Goal: Task Accomplishment & Management: Use online tool/utility

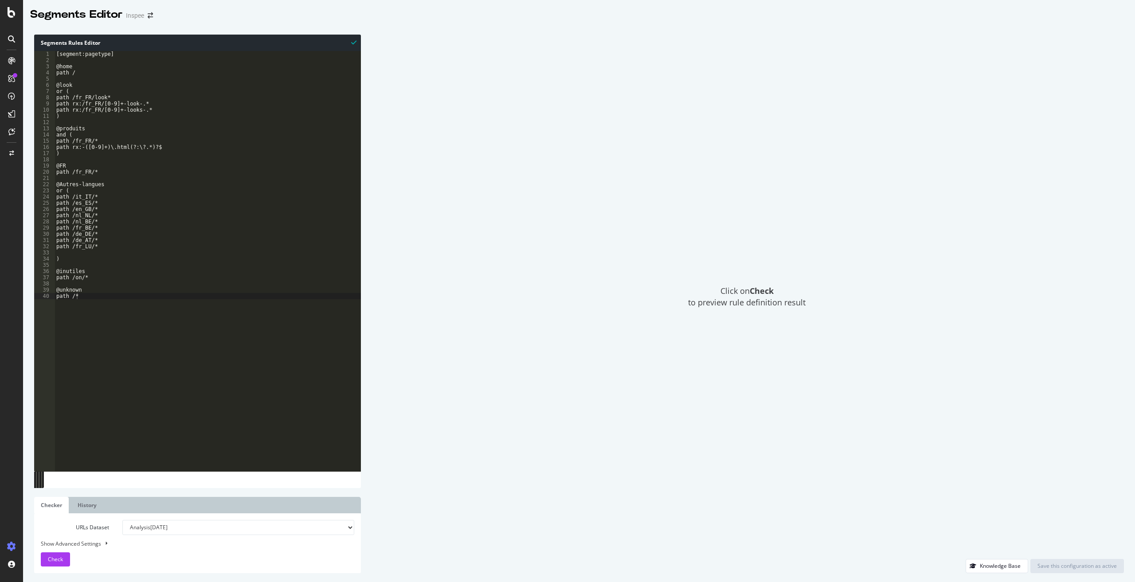
select select "analysis:20250514"
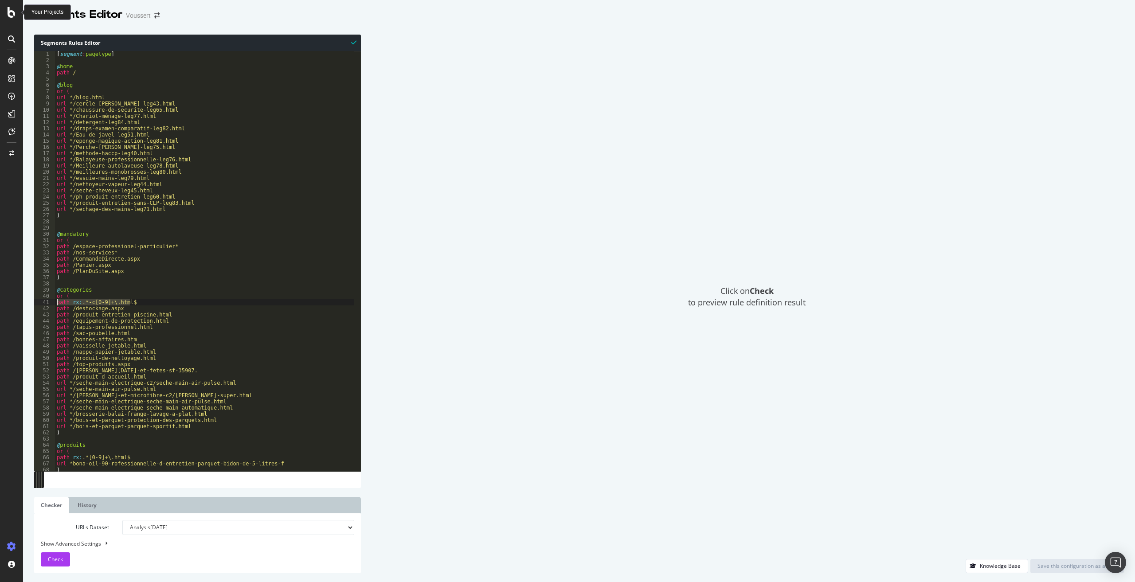
click at [13, 10] on icon at bounding box center [12, 12] width 8 height 11
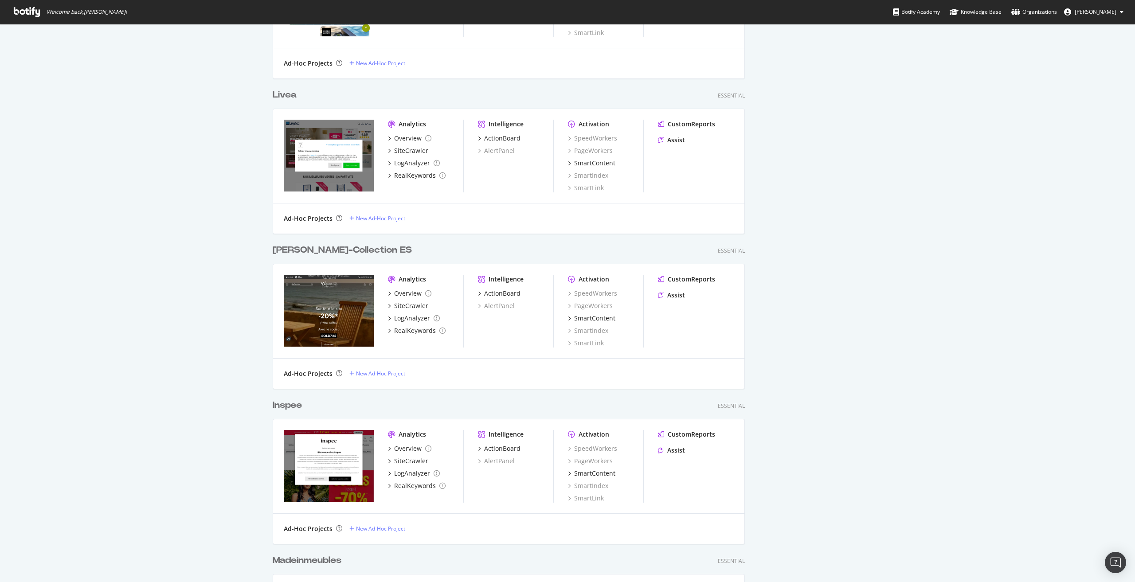
scroll to position [1153, 0]
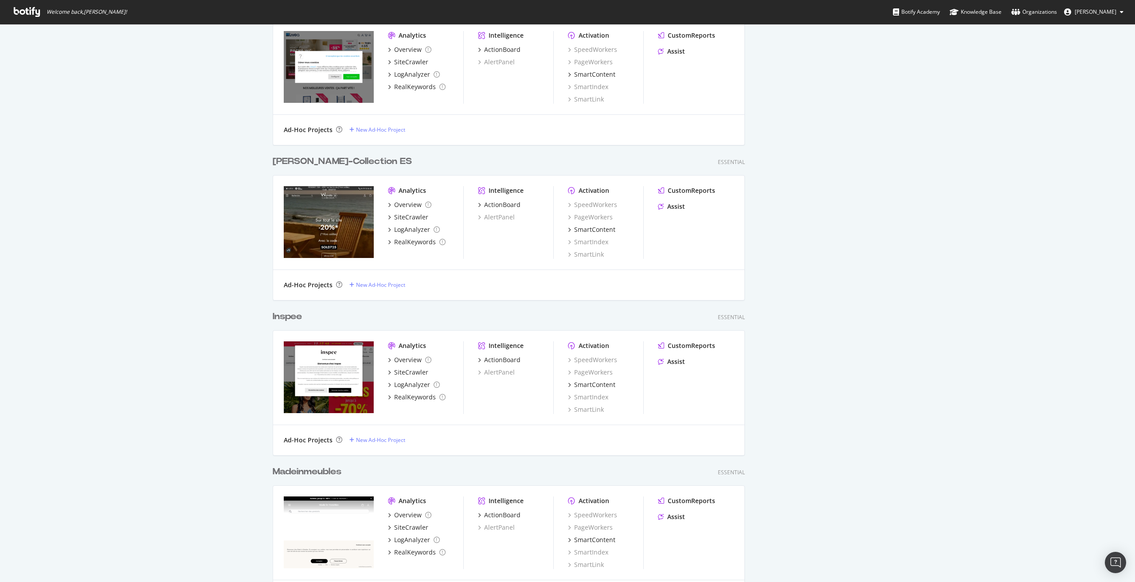
click at [333, 362] on img "grid" at bounding box center [329, 377] width 90 height 72
click at [403, 356] on div "Overview" at bounding box center [407, 360] width 27 height 9
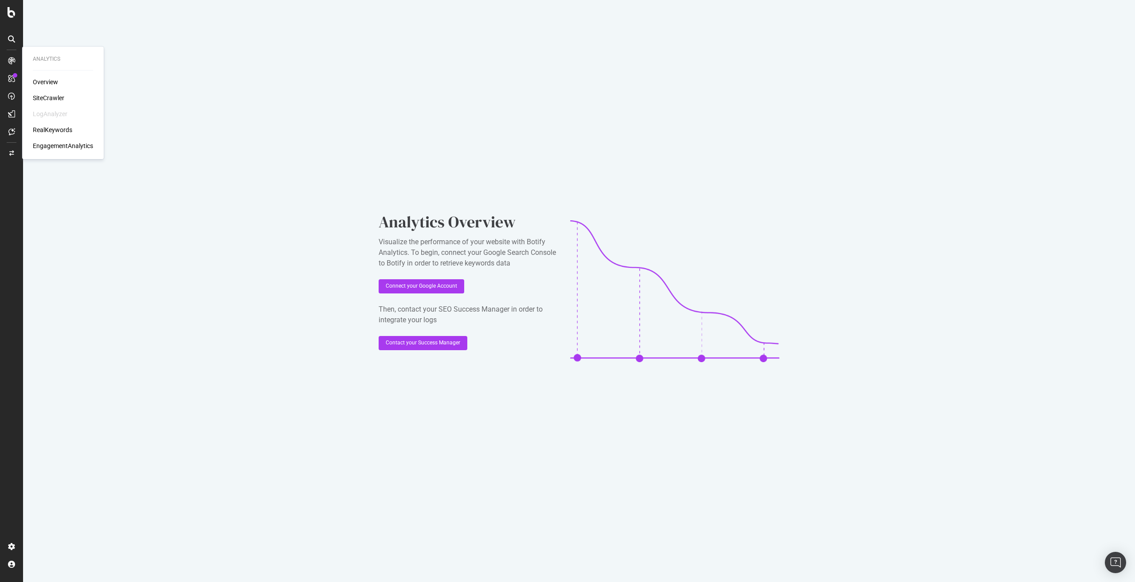
click at [62, 98] on div "SiteCrawler" at bounding box center [48, 98] width 31 height 9
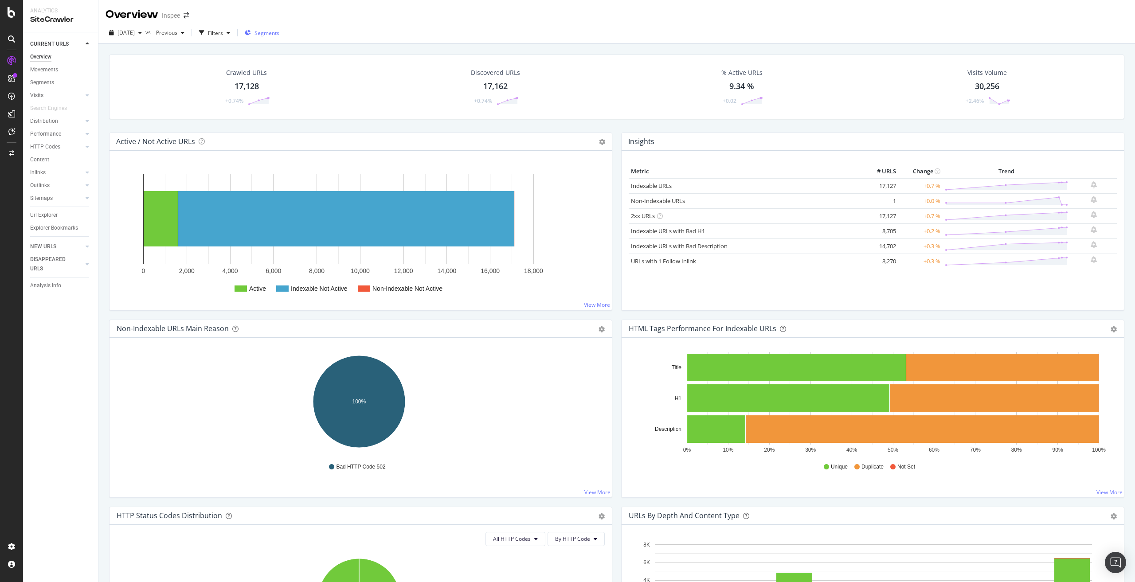
click at [279, 35] on span "Segments" at bounding box center [266, 33] width 25 height 8
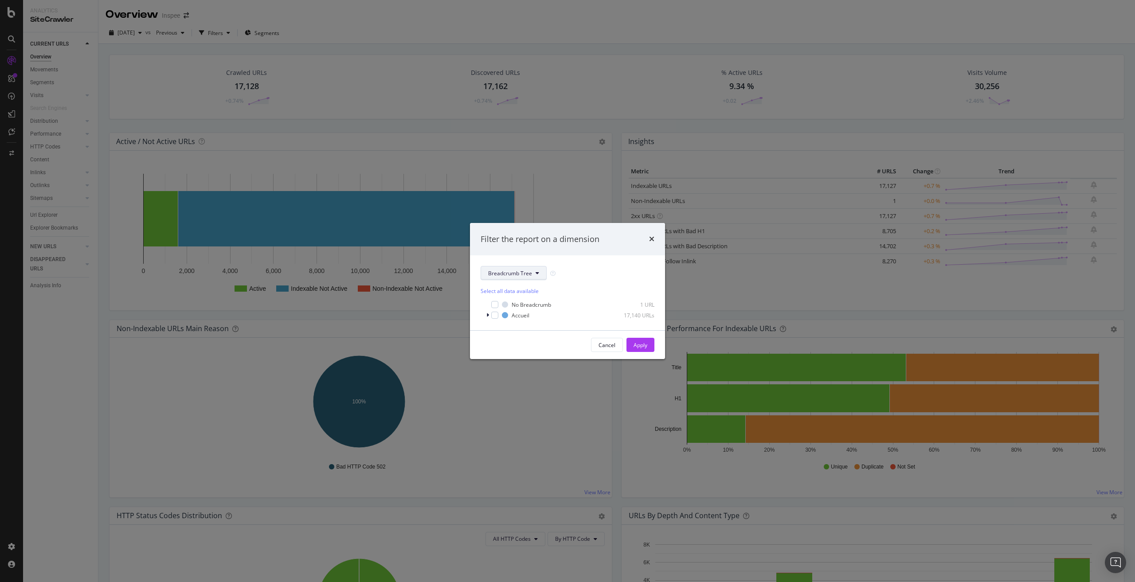
click at [528, 277] on span "Breadcrumb Tree" at bounding box center [510, 274] width 44 height 8
click at [517, 305] on span "pagetype" at bounding box center [516, 305] width 57 height 8
drag, startPoint x: 638, startPoint y: 344, endPoint x: 550, endPoint y: 276, distance: 110.9
click at [638, 344] on div "Apply" at bounding box center [640, 345] width 14 height 8
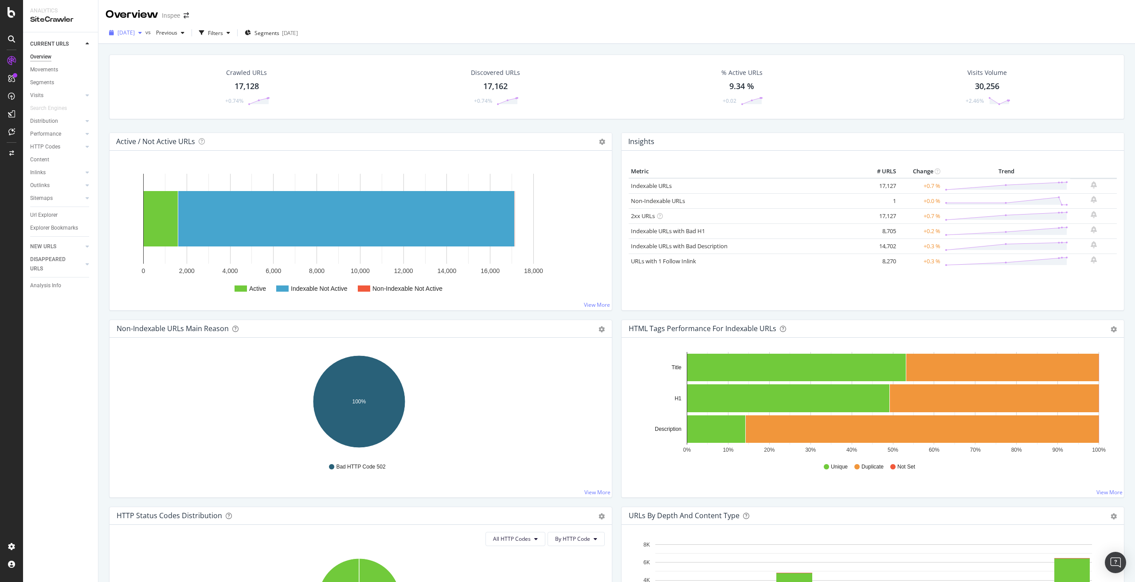
click at [135, 32] on span "[DATE]" at bounding box center [125, 33] width 17 height 8
click at [159, 108] on div "[DATE]" at bounding box center [141, 105] width 47 height 8
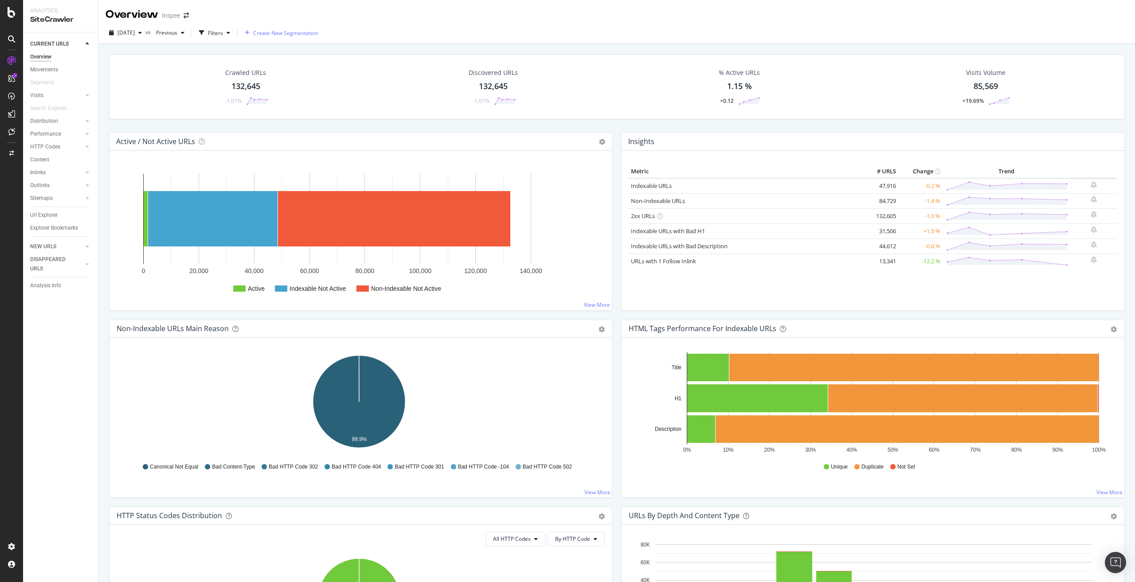
click at [271, 33] on div "Create New Segmentation" at bounding box center [282, 33] width 74 height 8
click at [134, 33] on span "[DATE]" at bounding box center [125, 33] width 17 height 8
click at [151, 84] on div "[DATE]" at bounding box center [141, 81] width 46 height 8
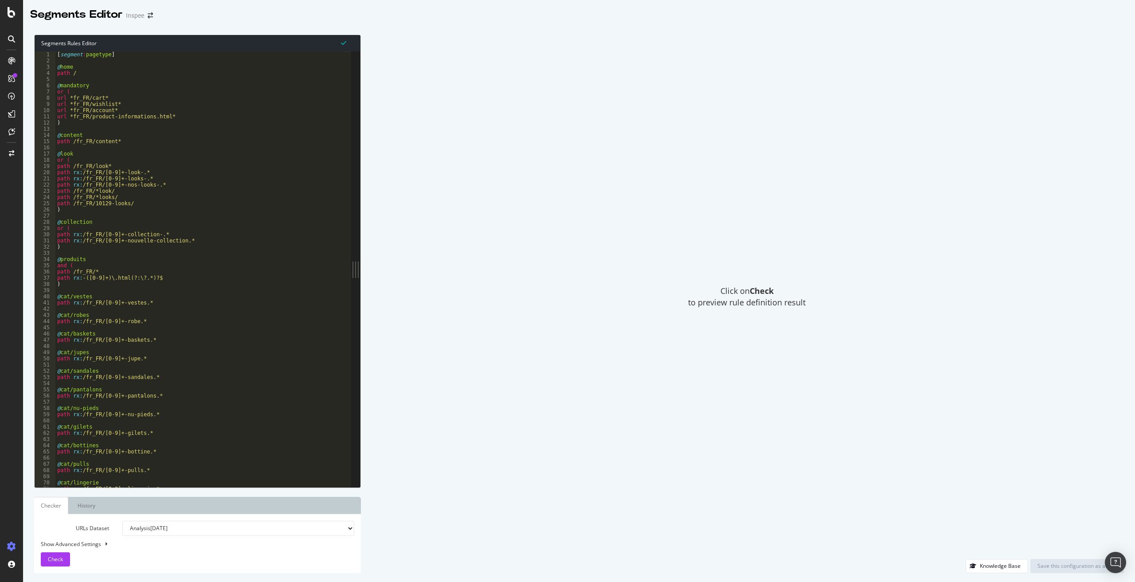
click at [195, 530] on select "Analysis [DATE] Analysis [DATE] Analysis [DATE] Analysis [DATE] Analysis [DATE]…" at bounding box center [238, 528] width 232 height 15
select select "analysis:20250514"
click at [122, 521] on select "Analysis [DATE] Analysis [DATE] Analysis [DATE] Analysis [DATE] Analysis [DATE]…" at bounding box center [238, 528] width 232 height 15
click at [52, 566] on div "Check" at bounding box center [55, 559] width 15 height 13
click at [90, 251] on div "[ segment : pagetype ] @ home path / @ mandatory or ( url *fr_FR/cart* url *fr_…" at bounding box center [199, 275] width 289 height 448
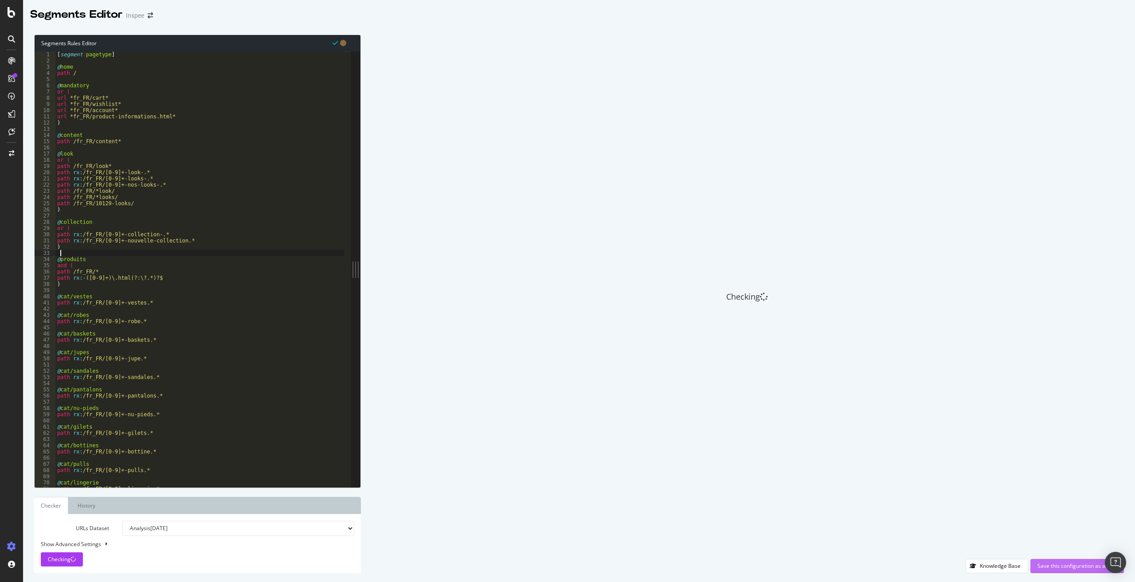
click at [1056, 566] on div "Save this configuration as active" at bounding box center [1076, 566] width 79 height 8
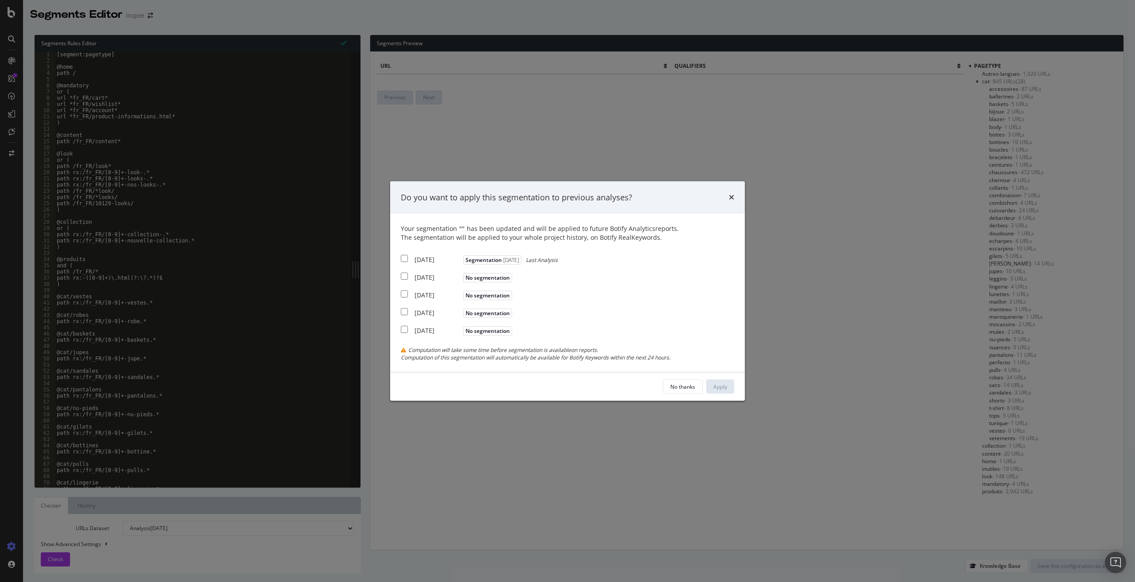
click at [551, 345] on div "Your segmentation " " has been updated and will be applied to future Botify Ana…" at bounding box center [567, 292] width 333 height 137
click at [732, 201] on icon "times" at bounding box center [731, 197] width 5 height 7
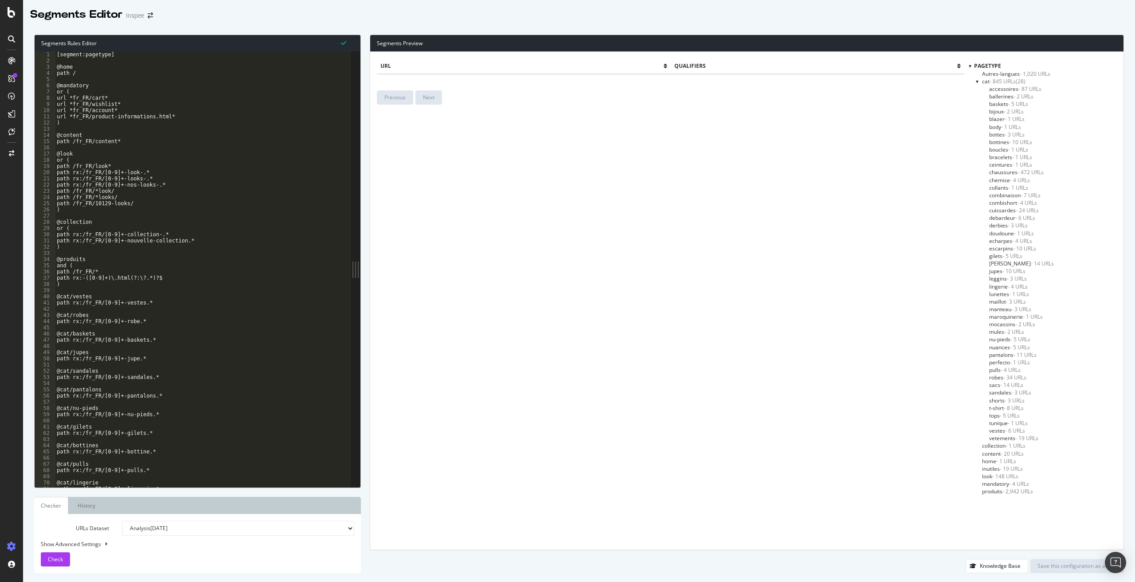
type textarea "@cat/sandales"
click at [116, 374] on div "[segment:pagetype] @home path / @mandatory or ( url *fr_FR/cart* url *fr_FR/wis…" at bounding box center [199, 275] width 289 height 448
click at [156, 525] on select "Analysis 2025 Sep. 20th Analysis 2025 Sep. 18th Analysis 2025 Sep. 17th Analysi…" at bounding box center [238, 528] width 232 height 15
select select "analysis:20250920"
click at [122, 521] on select "Analysis 2025 Sep. 20th Analysis 2025 Sep. 18th Analysis 2025 Sep. 17th Analysi…" at bounding box center [238, 528] width 232 height 15
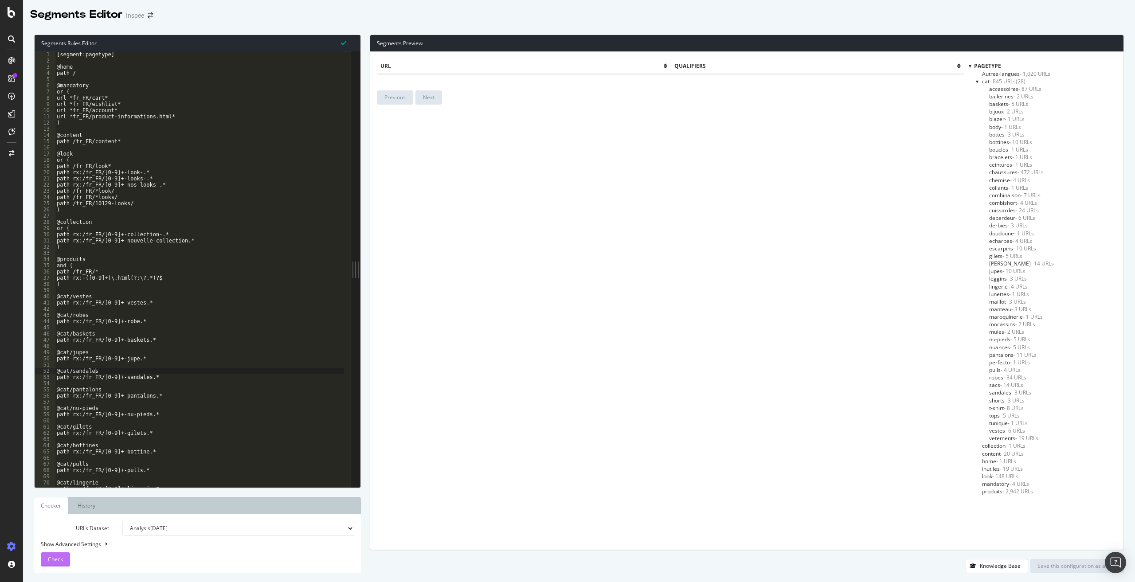
click at [57, 564] on div "Check" at bounding box center [55, 559] width 15 height 13
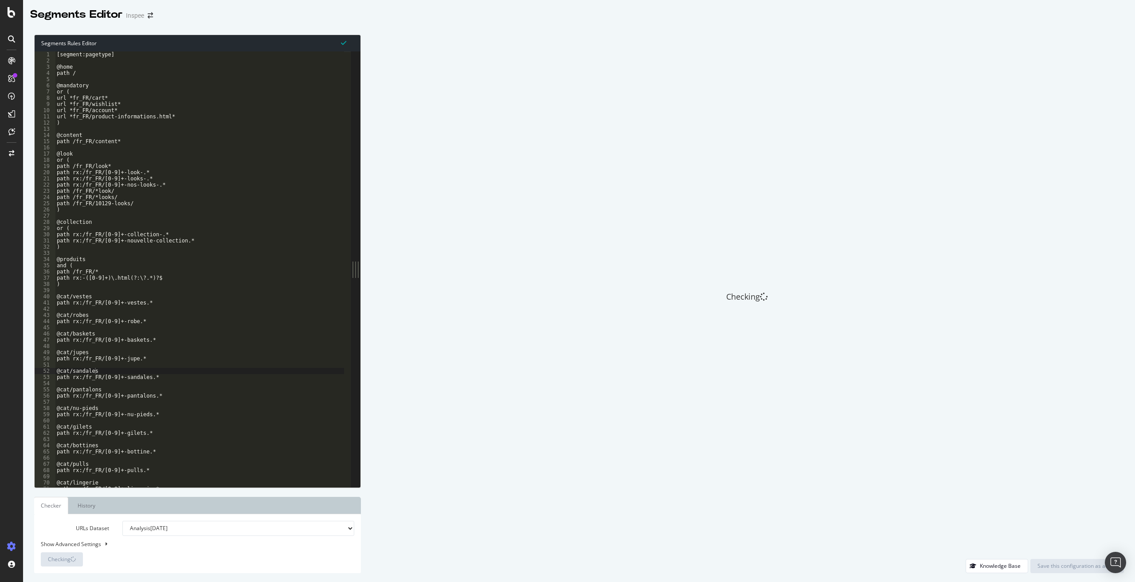
type textarea "@content"
click at [219, 137] on div "[segment:pagetype] @home path / @mandatory or ( url *fr_FR/cart* url *fr_FR/wis…" at bounding box center [199, 275] width 289 height 448
click at [224, 11] on div "Segments Editor Inspee" at bounding box center [579, 11] width 1112 height 22
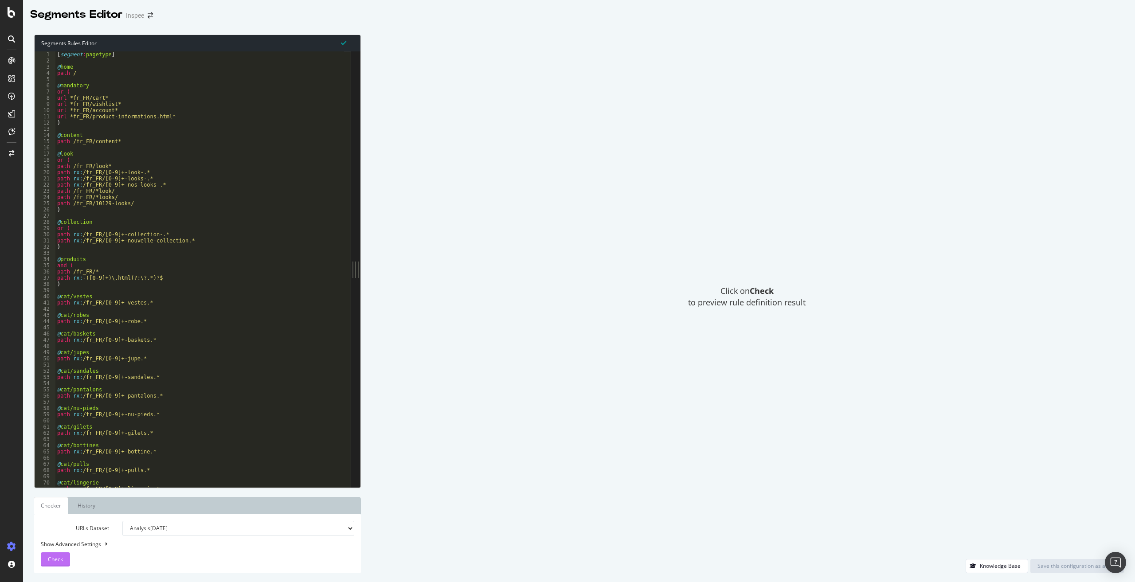
click at [51, 563] on div "Check" at bounding box center [55, 559] width 15 height 13
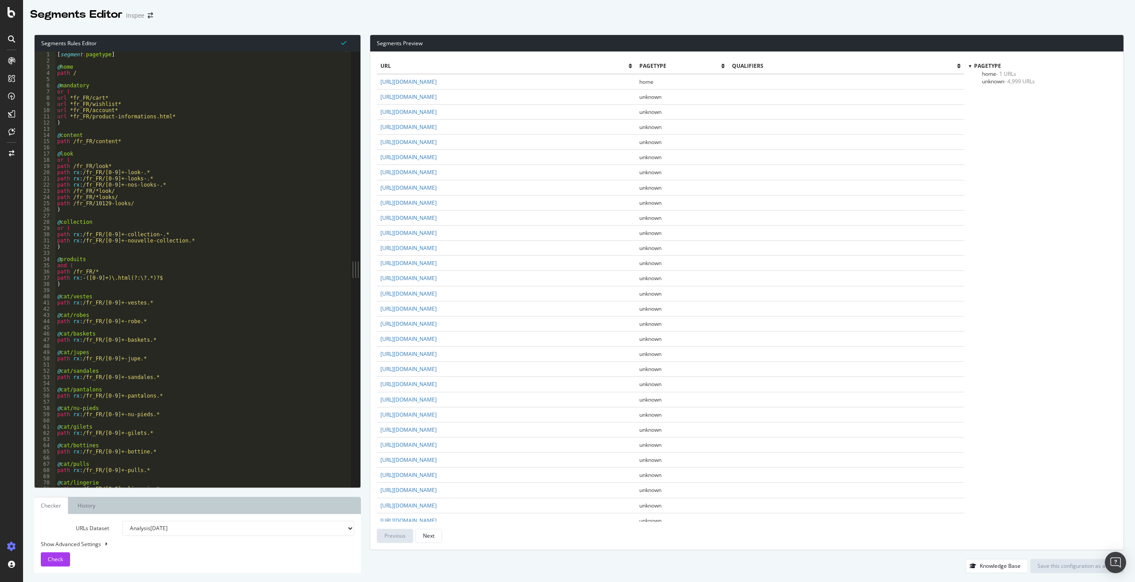
click at [133, 145] on div "[ segment : pagetype ] @ home path / @ mandatory or ( url *fr_FR/cart* url *fr_…" at bounding box center [199, 275] width 289 height 448
drag, startPoint x: 166, startPoint y: 233, endPoint x: 71, endPoint y: 235, distance: 94.9
click at [71, 235] on div "[ segment : pagetype ] @ home path / @ mandatory or ( url *fr_FR/cart* url *fr_…" at bounding box center [199, 275] width 289 height 448
drag, startPoint x: 191, startPoint y: 241, endPoint x: 51, endPoint y: 239, distance: 139.2
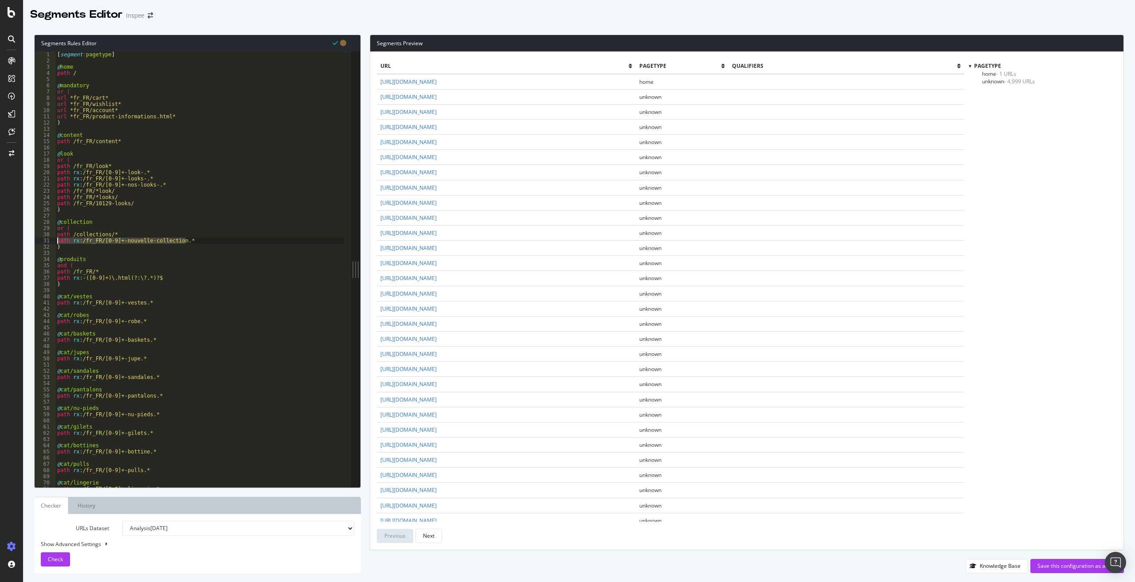
click at [51, 239] on div "path /collections/* 1 2 3 4 5 6 7 8 9 10 11 12 13 14 15 16 17 18 19 20 21 22 23…" at bounding box center [193, 269] width 316 height 436
type textarea "path rx:/fr_FR/[0-9]+-nouvelle-collection.*"
click at [54, 563] on div "Check" at bounding box center [55, 559] width 15 height 8
click at [995, 87] on span "unknown - 4,472 URLs" at bounding box center [1008, 89] width 53 height 8
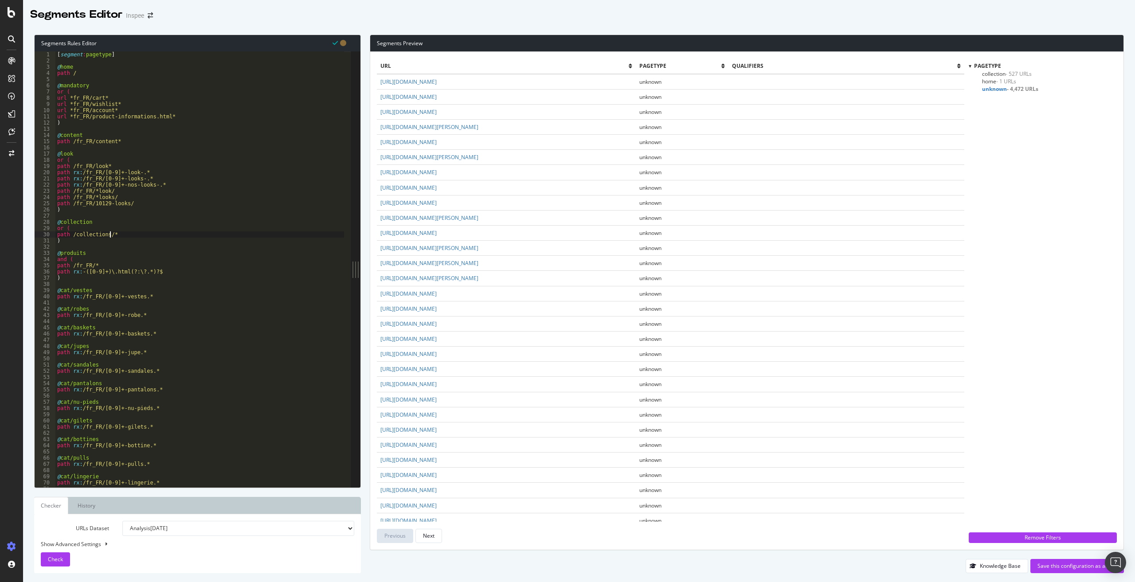
click at [109, 234] on div "[ segment : pagetype ] @ home path / @ mandatory or ( url *fr_FR/cart* url *fr_…" at bounding box center [199, 275] width 289 height 448
click at [46, 559] on button "Check" at bounding box center [55, 559] width 29 height 14
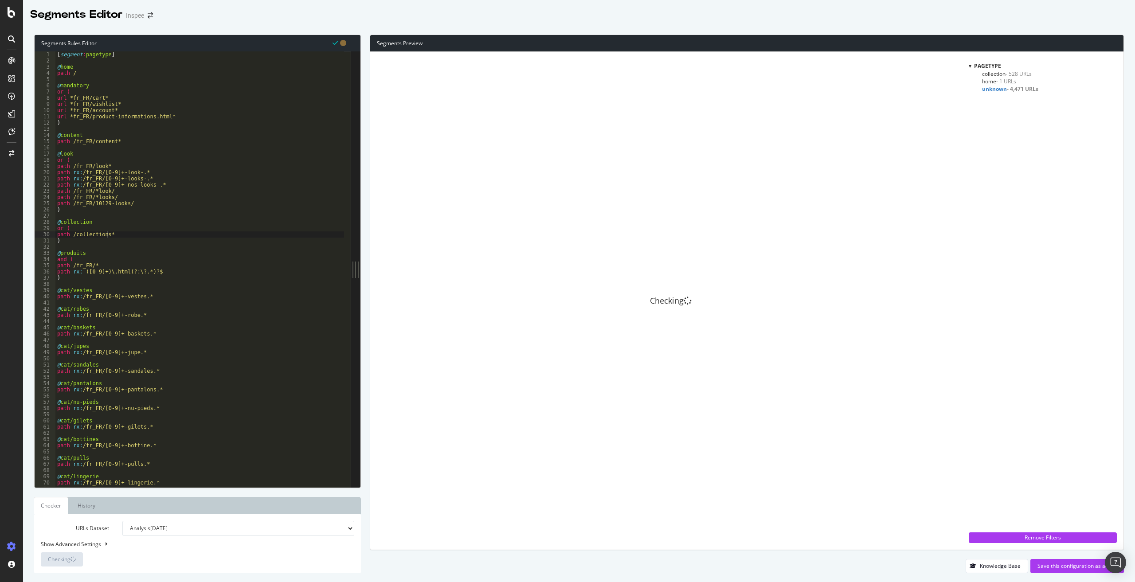
click at [1006, 90] on span "unknown - 4,471 URLs" at bounding box center [1010, 89] width 56 height 8
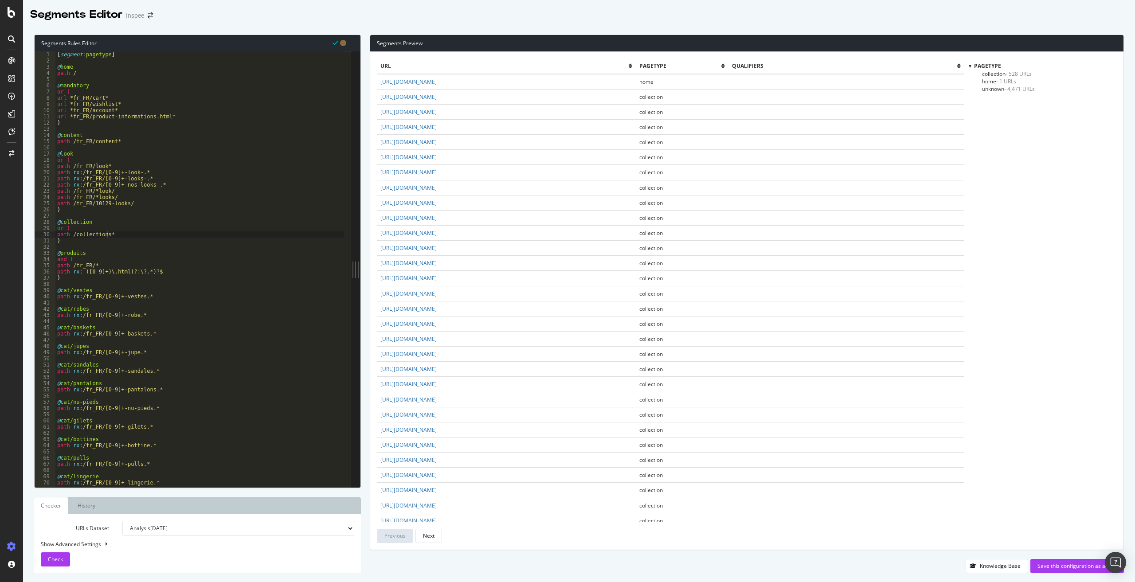
click at [998, 88] on span "unknown - 4,471 URLs" at bounding box center [1008, 89] width 53 height 8
drag, startPoint x: 490, startPoint y: 84, endPoint x: 444, endPoint y: 87, distance: 46.2
click at [444, 87] on td "https://www.inspee.com/pages/wishlist" at bounding box center [506, 82] width 259 height 16
copy link "pages/wishlist"
click at [129, 209] on div "[ segment : pagetype ] @ home path / @ mandatory or ( url *fr_FR/cart* url *fr_…" at bounding box center [199, 275] width 289 height 448
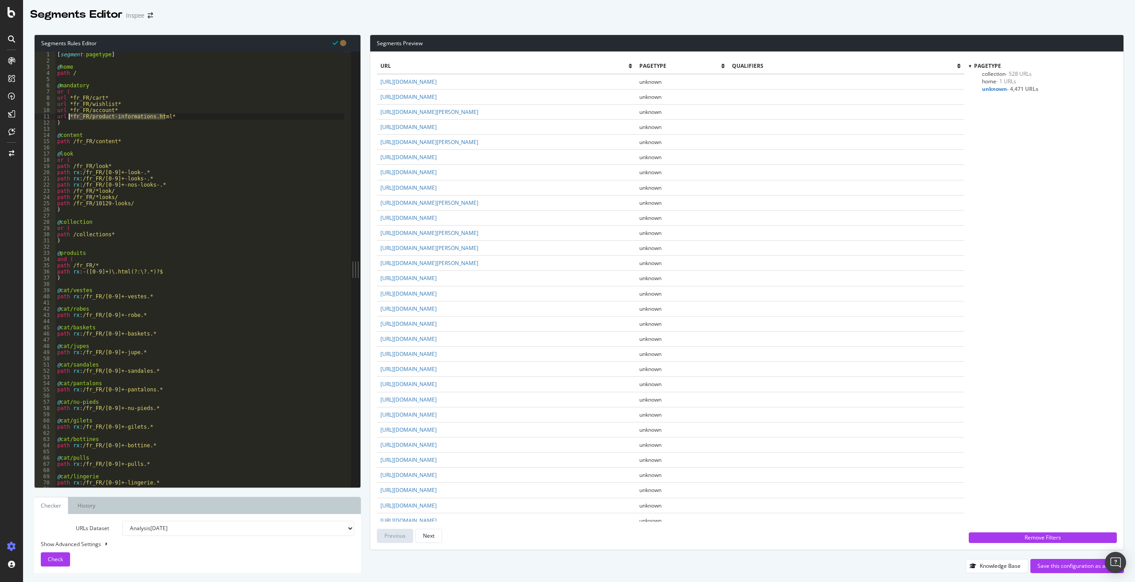
drag, startPoint x: 178, startPoint y: 116, endPoint x: 69, endPoint y: 115, distance: 109.1
click at [69, 115] on div "[ segment : pagetype ] @ home path / @ mandatory or ( url *fr_FR/cart* url *fr_…" at bounding box center [199, 275] width 289 height 448
paste textarea "pages/wishlist"
click at [70, 119] on div "[ segment : pagetype ] @ home path / @ mandatory or ( url *fr_FR/cart* url *fr_…" at bounding box center [199, 275] width 289 height 448
click at [69, 119] on div "[ segment : pagetype ] @ home path / @ mandatory or ( url *fr_FR/cart* url *fr_…" at bounding box center [199, 275] width 289 height 448
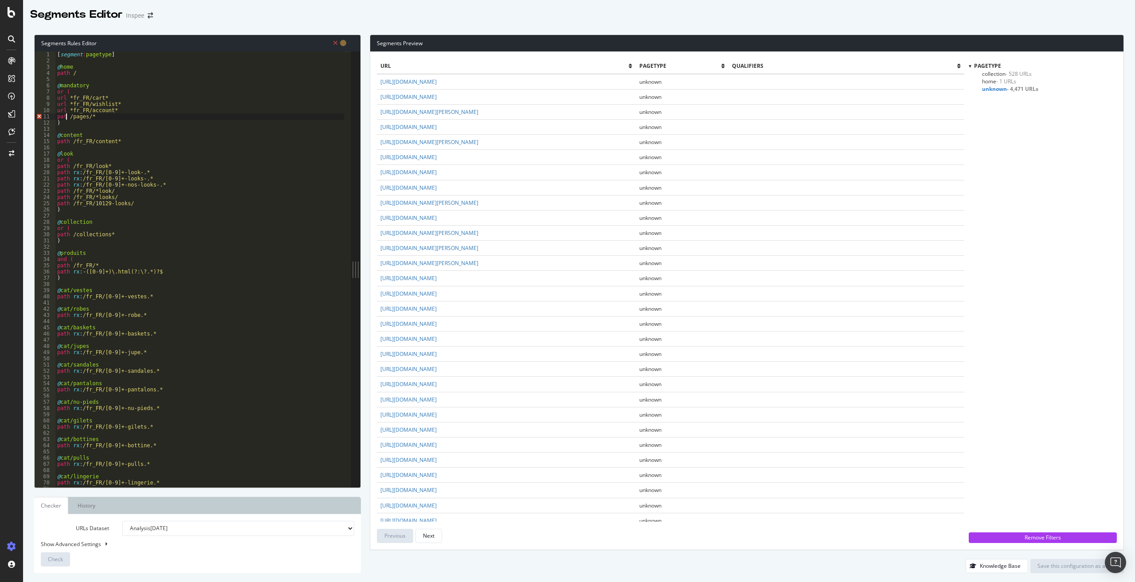
scroll to position [0, 1]
click at [55, 562] on span "Check" at bounding box center [55, 559] width 15 height 8
drag, startPoint x: 521, startPoint y: 79, endPoint x: 444, endPoint y: 79, distance: 77.6
click at [444, 79] on td "https://www.inspee.com/products/look-cristale-cristale" at bounding box center [506, 82] width 259 height 16
copy link "products/look-cristale-cristale"
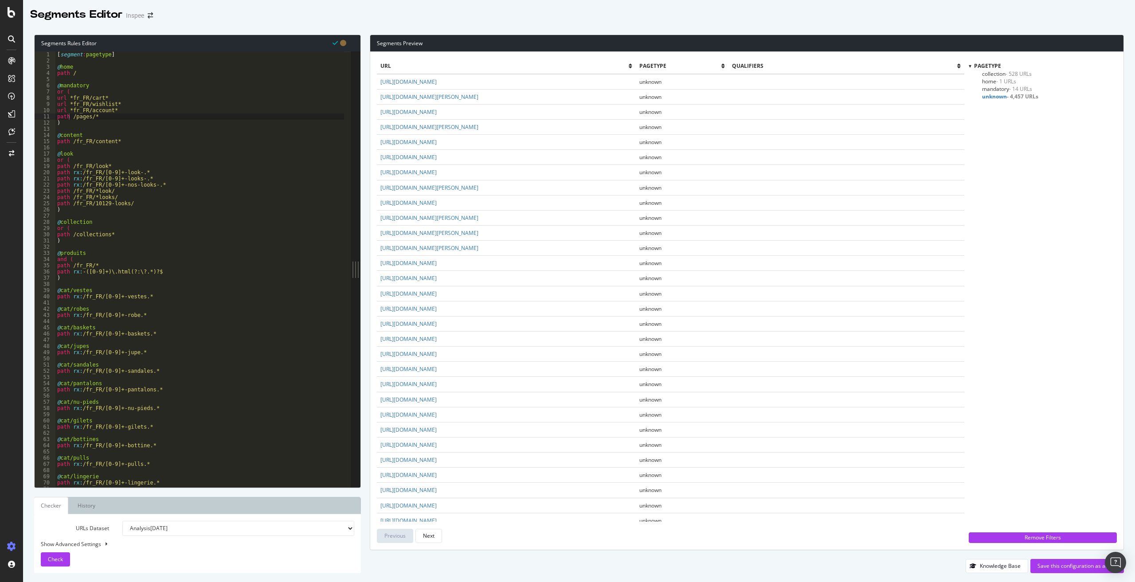
click at [176, 196] on div "[ segment : pagetype ] @ home path / @ mandatory or ( url *fr_FR/cart* url *fr_…" at bounding box center [199, 275] width 289 height 448
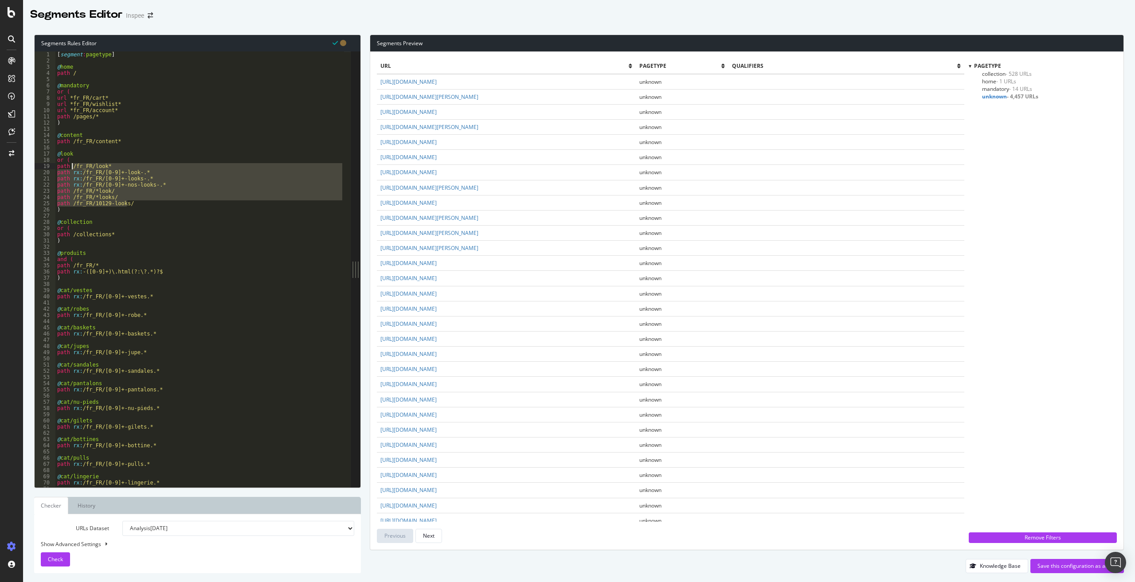
drag, startPoint x: 142, startPoint y: 202, endPoint x: 193, endPoint y: 197, distance: 51.2
click at [72, 166] on div "[ segment : pagetype ] @ home path / @ mandatory or ( url *fr_FR/cart* url *fr_…" at bounding box center [199, 275] width 289 height 448
paste textarea "products/look-cristale-cristale"
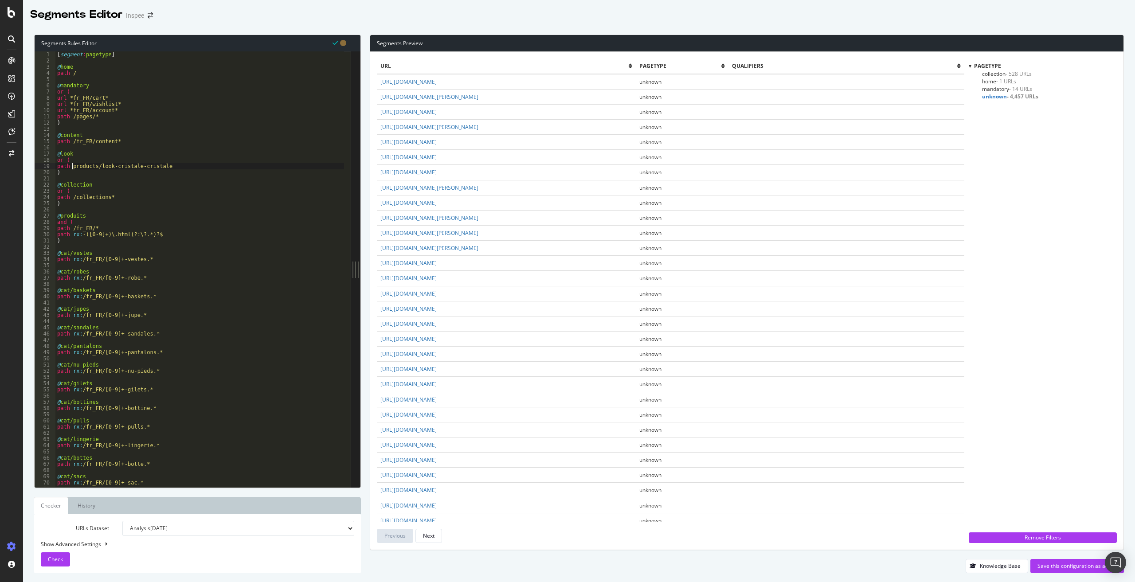
click at [73, 165] on div "[ segment : pagetype ] @ home path / @ mandatory or ( url *fr_FR/cart* url *fr_…" at bounding box center [199, 275] width 289 height 448
click at [60, 557] on span "Check" at bounding box center [55, 559] width 15 height 8
drag, startPoint x: 163, startPoint y: 236, endPoint x: 72, endPoint y: 231, distance: 91.0
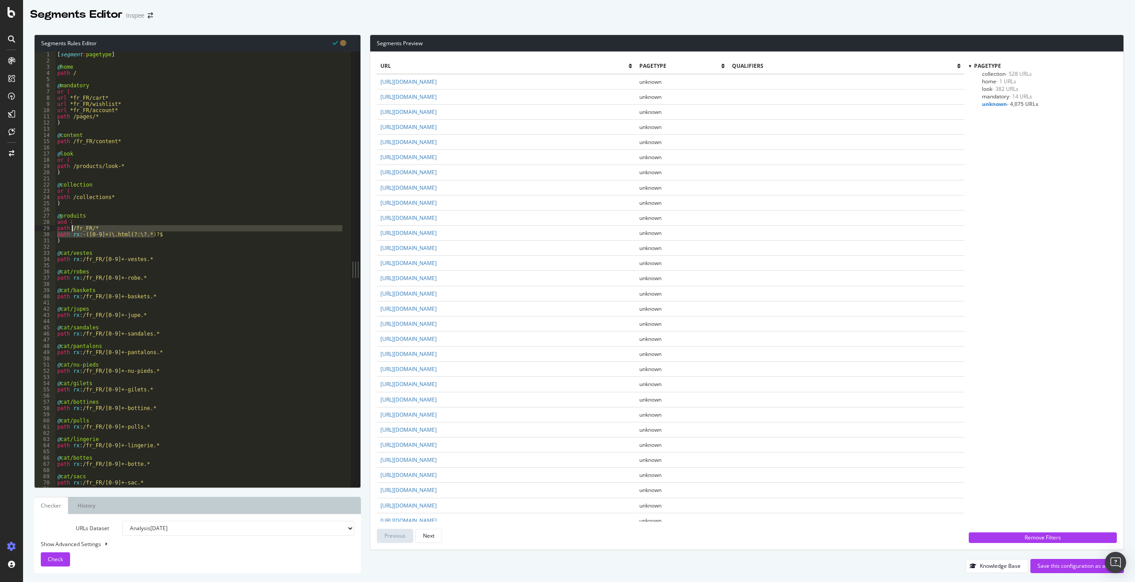
click at [72, 231] on div "[ segment : pagetype ] @ home path / @ mandatory or ( url *fr_FR/cart* url *fr_…" at bounding box center [199, 275] width 289 height 448
click at [55, 563] on div "Check" at bounding box center [55, 559] width 15 height 8
click at [1002, 106] on span "unknown - 4,075 URLs" at bounding box center [1010, 104] width 56 height 8
click at [1000, 105] on span "unknown - 4,075 URLs" at bounding box center [1008, 104] width 53 height 8
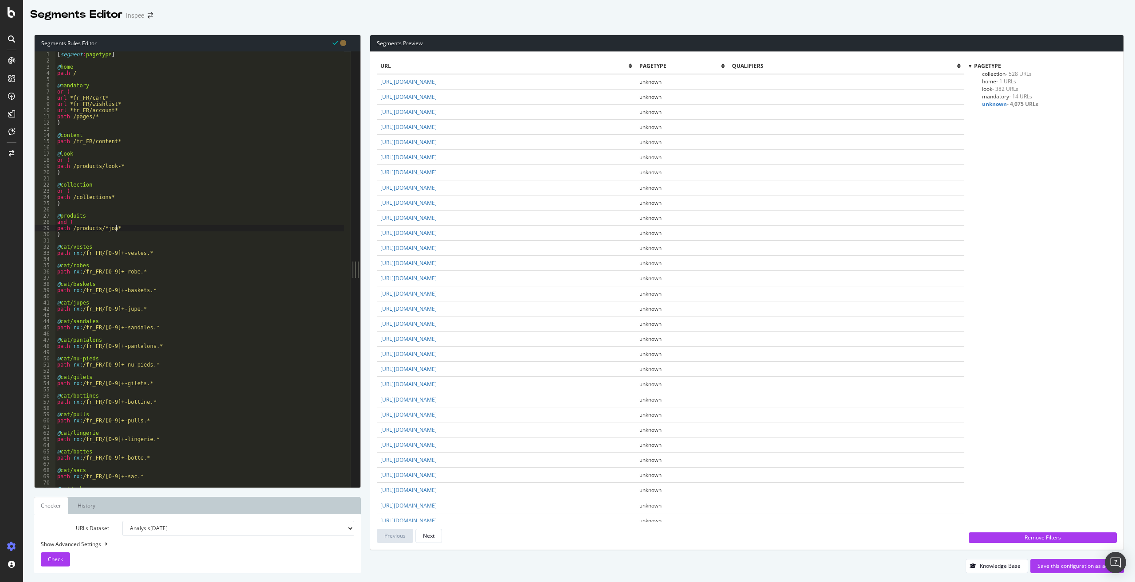
click at [116, 229] on div "[ segment : pagetype ] @ home path / @ mandatory or ( url *fr_FR/cart* url *fr_…" at bounding box center [199, 275] width 289 height 448
type textarea "path /products/*"
click at [46, 555] on button "Check" at bounding box center [55, 559] width 29 height 14
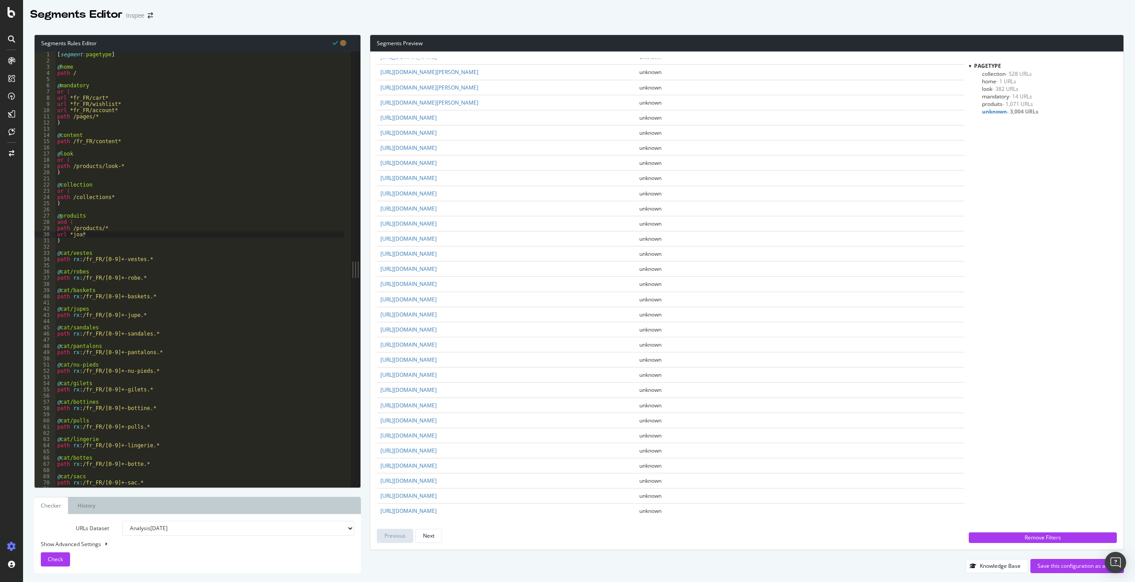
scroll to position [1074, 0]
click at [432, 539] on div "Next" at bounding box center [429, 536] width 12 height 8
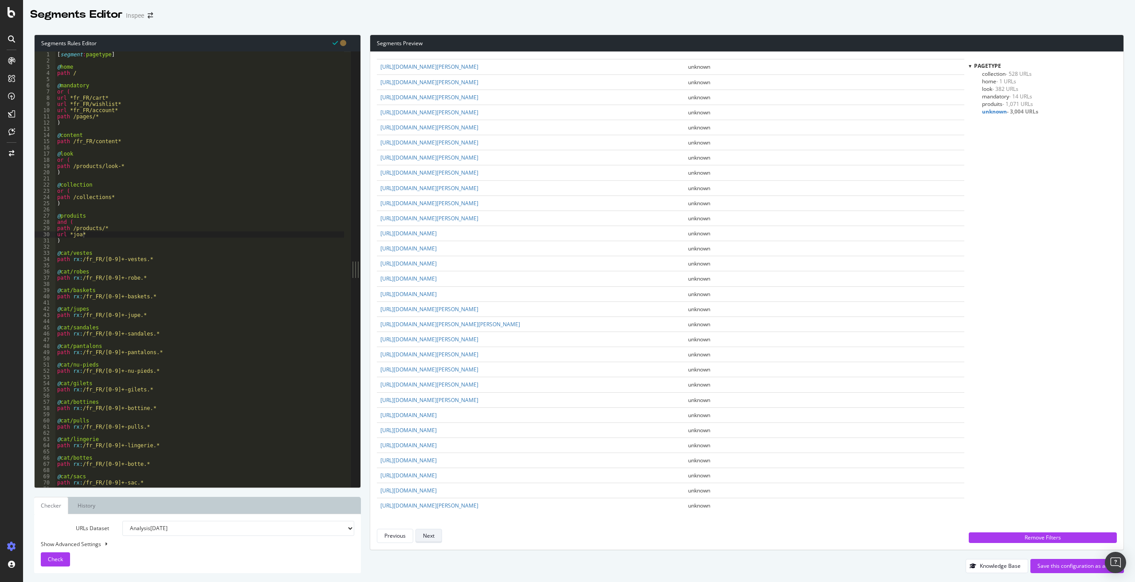
click at [434, 536] on div "Next" at bounding box center [429, 536] width 12 height 8
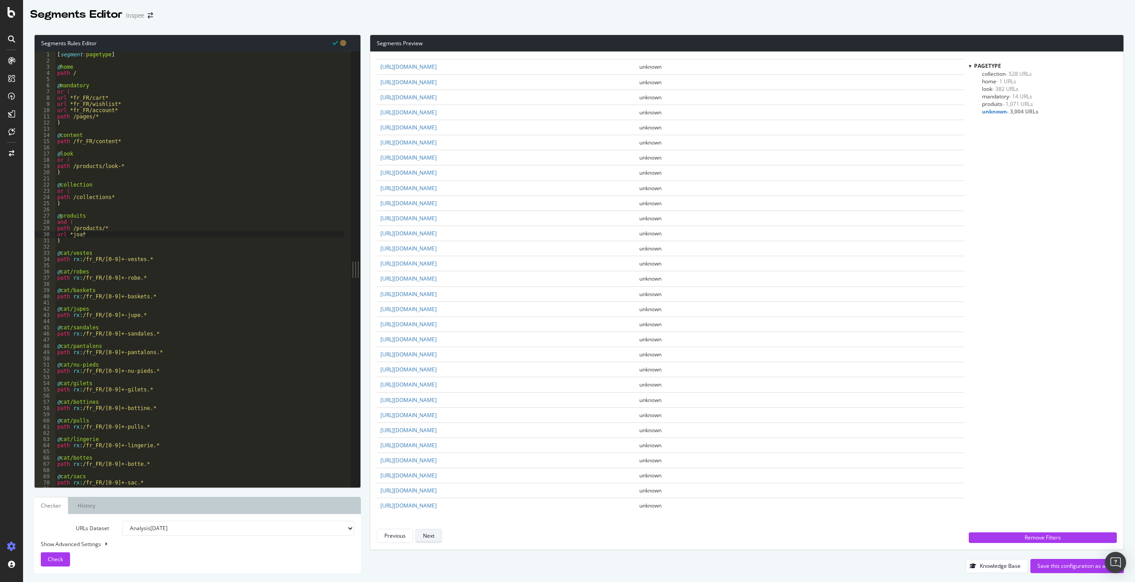
click at [438, 535] on button "Next" at bounding box center [428, 536] width 27 height 14
type textarea "and ("
drag, startPoint x: 82, startPoint y: 221, endPoint x: 45, endPoint y: 224, distance: 36.5
click at [45, 224] on div "and ( 1 2 3 4 5 6 7 8 9 10 11 12 13 14 15 16 17 18 19 20 21 22 23 24 25 26 27 2…" at bounding box center [193, 269] width 316 height 436
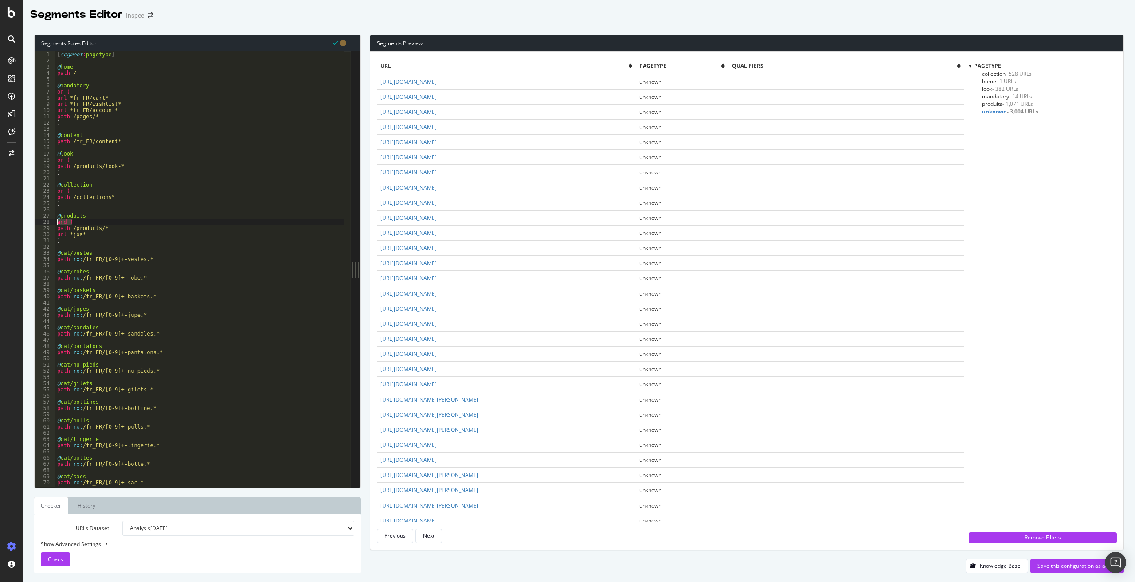
scroll to position [0, 0]
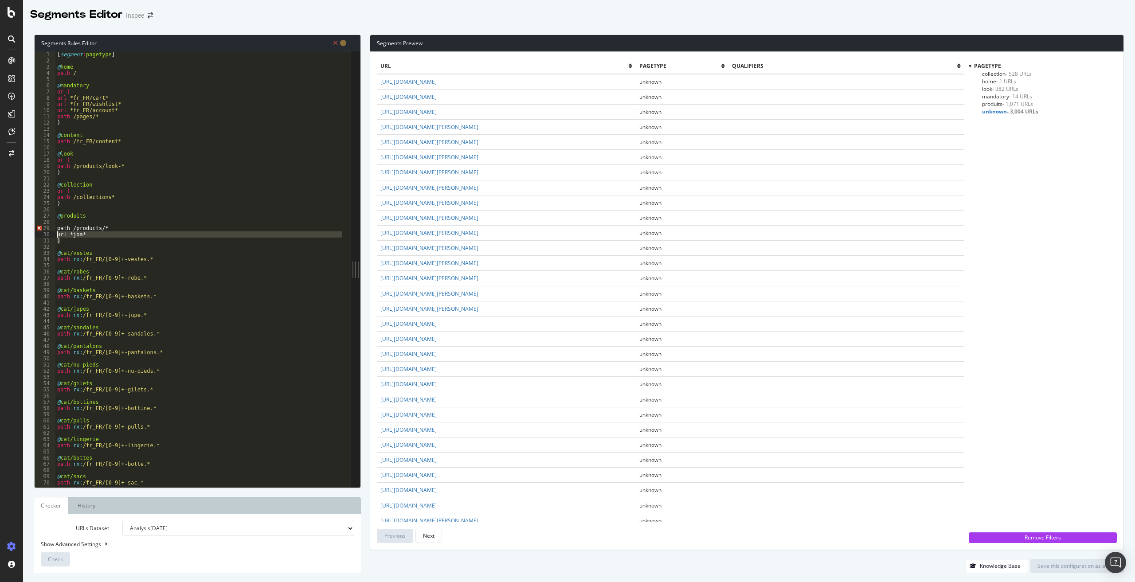
drag, startPoint x: 90, startPoint y: 239, endPoint x: 51, endPoint y: 237, distance: 39.1
click at [51, 237] on div "1 2 3 4 5 6 7 8 9 10 11 12 13 14 15 16 17 18 19 20 21 22 23 24 25 26 27 28 29 3…" at bounding box center [193, 269] width 316 height 436
type textarea "url *joa* )"
click at [65, 556] on button "Check" at bounding box center [55, 559] width 29 height 14
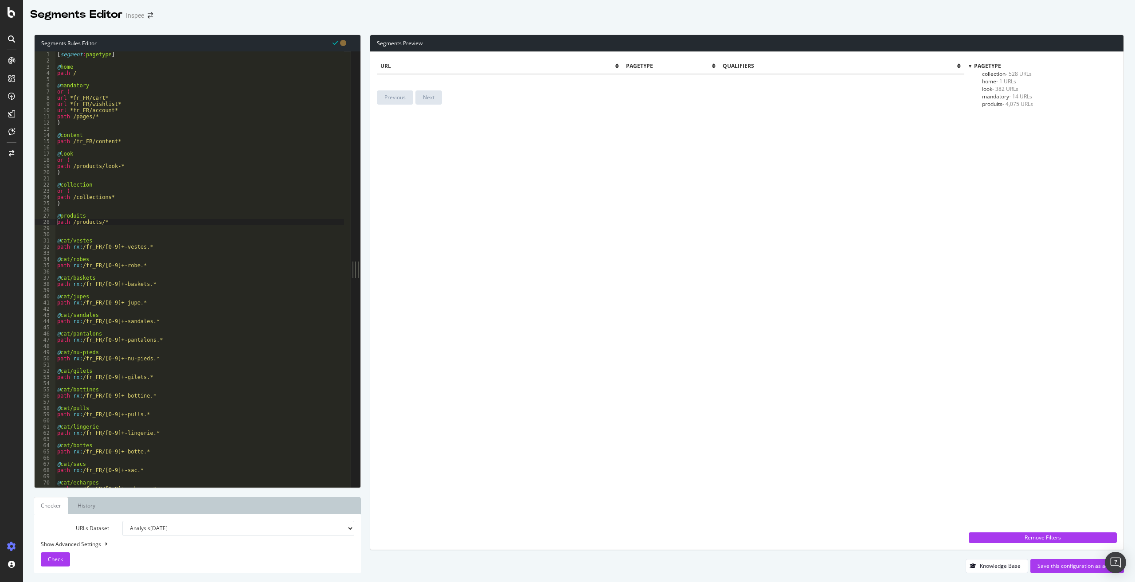
click at [988, 73] on span "collection - 528 URLs" at bounding box center [1007, 74] width 50 height 8
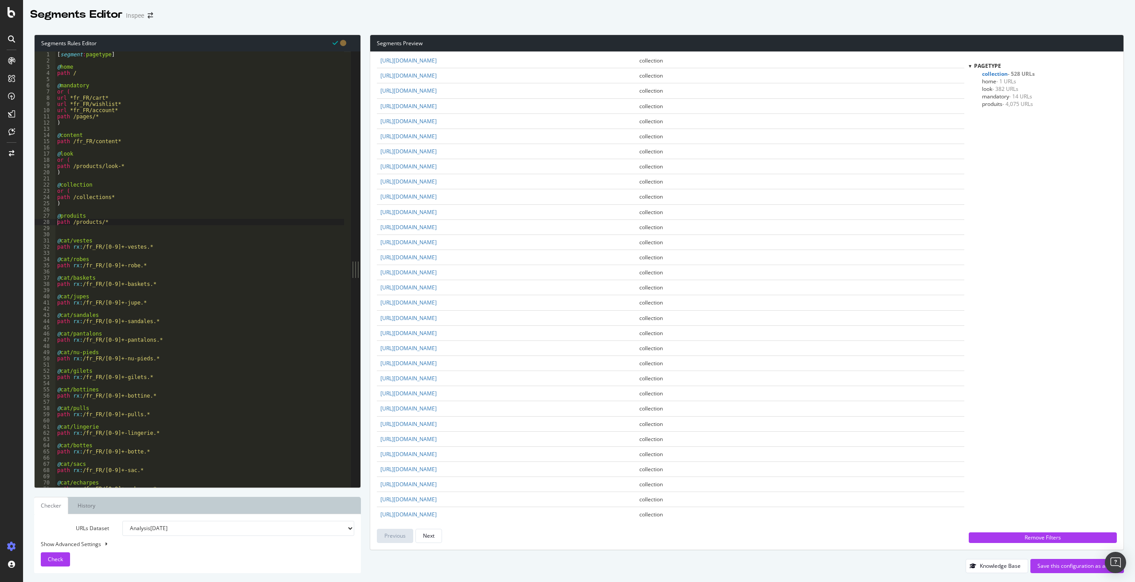
scroll to position [842, 0]
drag, startPoint x: 473, startPoint y: 391, endPoint x: 380, endPoint y: 390, distance: 93.1
click at [380, 390] on td "https://www.inspee.com/collections" at bounding box center [506, 389] width 259 height 15
copy link "https://www.inspee.com/collections"
click at [101, 168] on div "[ segment : pagetype ] @ home path / @ mandatory or ( url *fr_FR/cart* url *fr_…" at bounding box center [199, 275] width 289 height 448
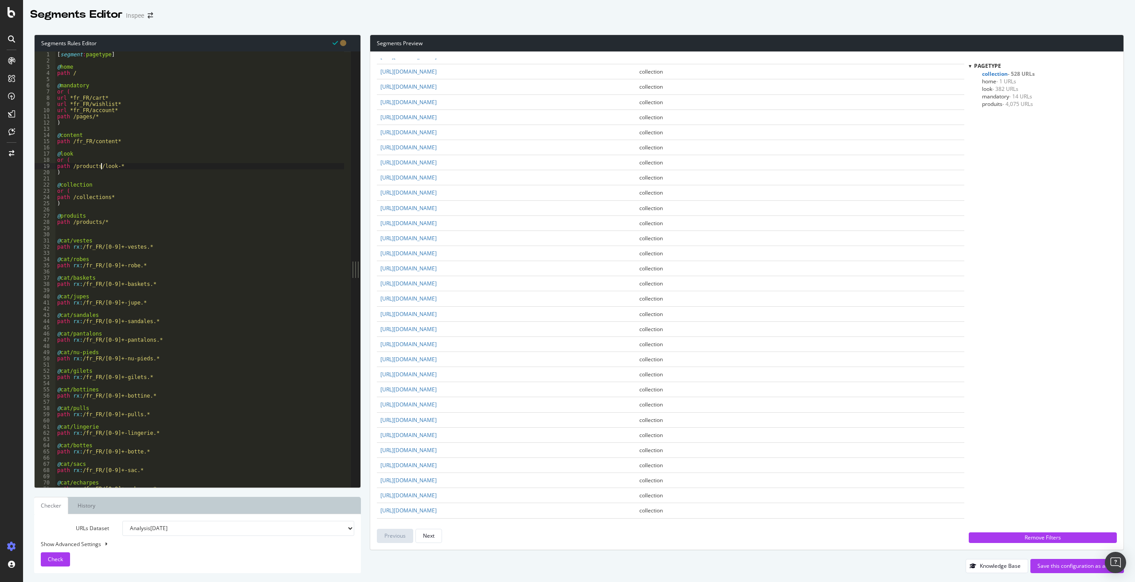
click at [59, 161] on div "[ segment : pagetype ] @ home path / @ mandatory or ( url *fr_FR/cart* url *fr_…" at bounding box center [199, 275] width 289 height 448
click at [115, 165] on div "[ segment : pagetype ] @ home path / @ mandatory or ( url *fr_FR/cart* url *fr_…" at bounding box center [199, 275] width 289 height 448
type textarea "path /products/*"
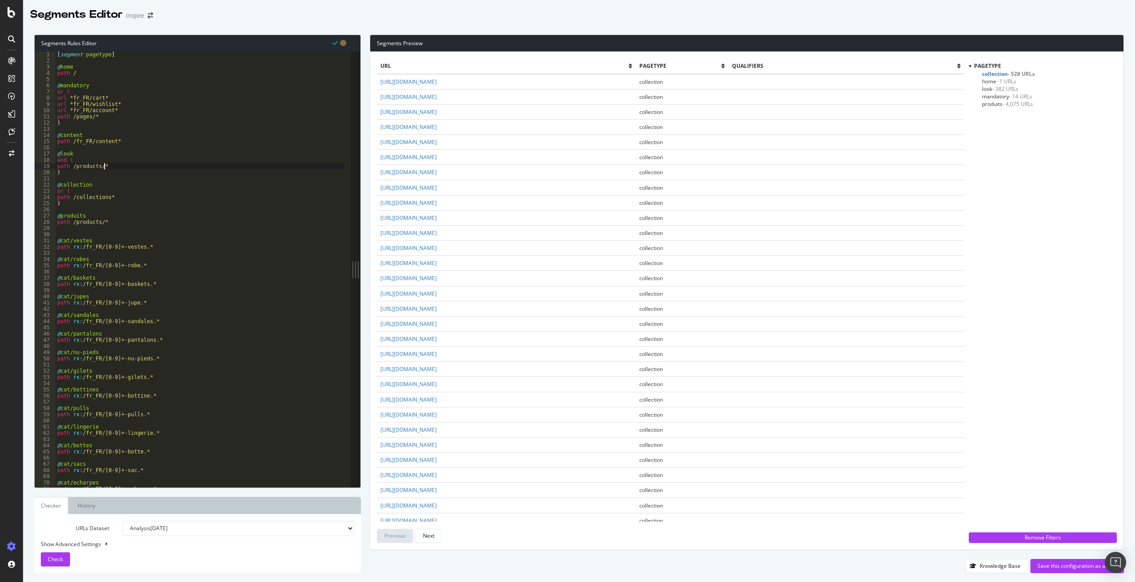
click at [119, 165] on div "[ segment : pagetype ] @ home path / @ mandatory or ( url *fr_FR/cart* url *fr_…" at bounding box center [199, 275] width 289 height 448
click at [65, 555] on button "Check" at bounding box center [55, 559] width 29 height 14
click at [997, 97] on span "mandatory - 14 URLs" at bounding box center [1007, 97] width 50 height 8
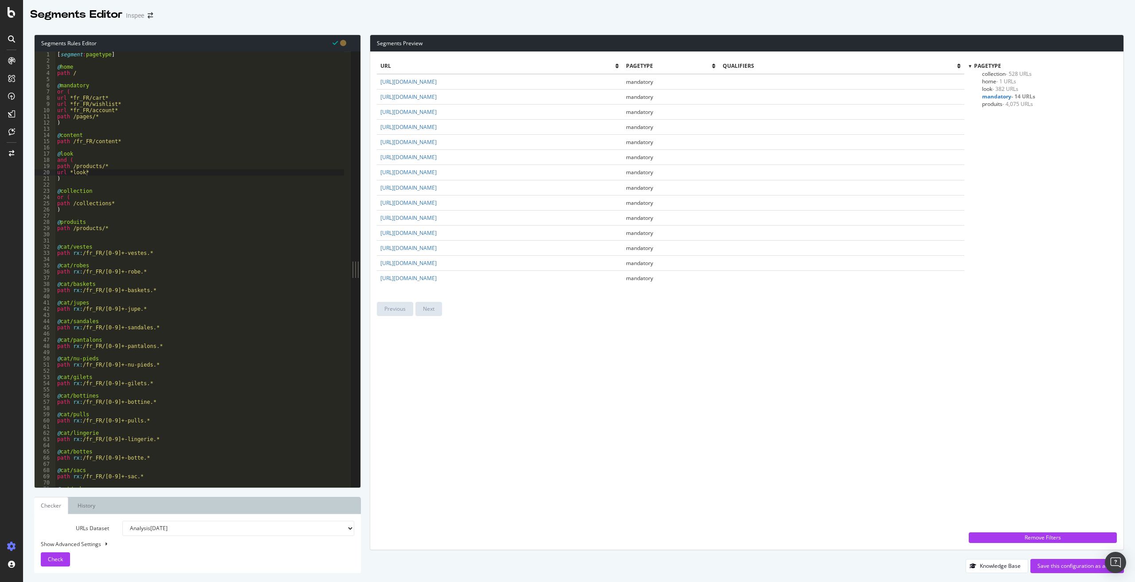
click at [993, 70] on span "collection - 528 URLs" at bounding box center [1007, 74] width 50 height 8
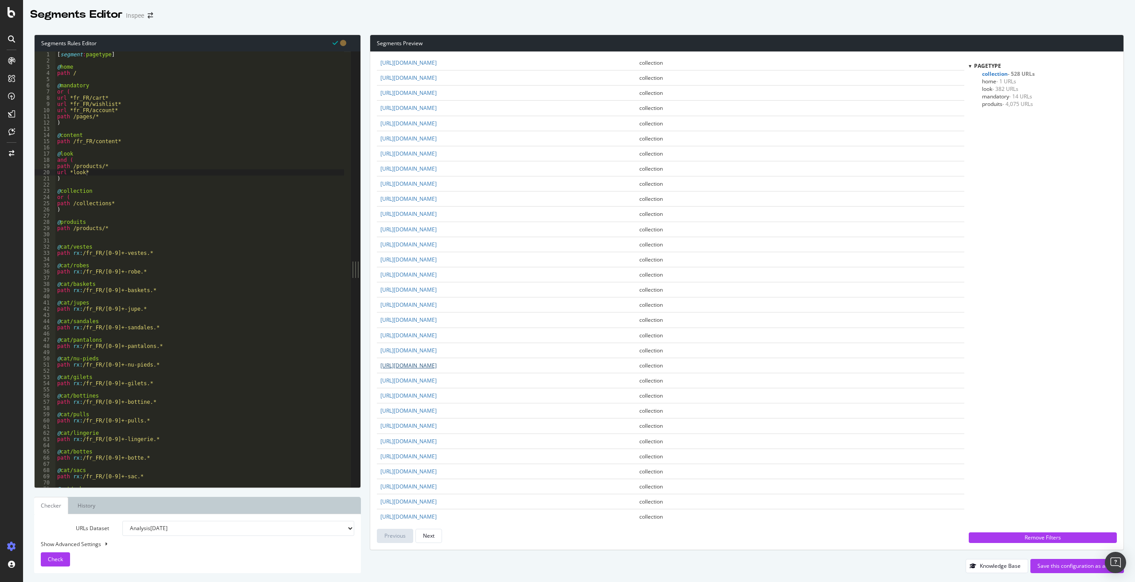
scroll to position [931, 0]
type textarea ")"
click at [77, 125] on div "[ segment : pagetype ] @ home path / @ mandatory or ( url *fr_FR/cart* url *fr_…" at bounding box center [199, 275] width 289 height 448
type textarea "@pagination"
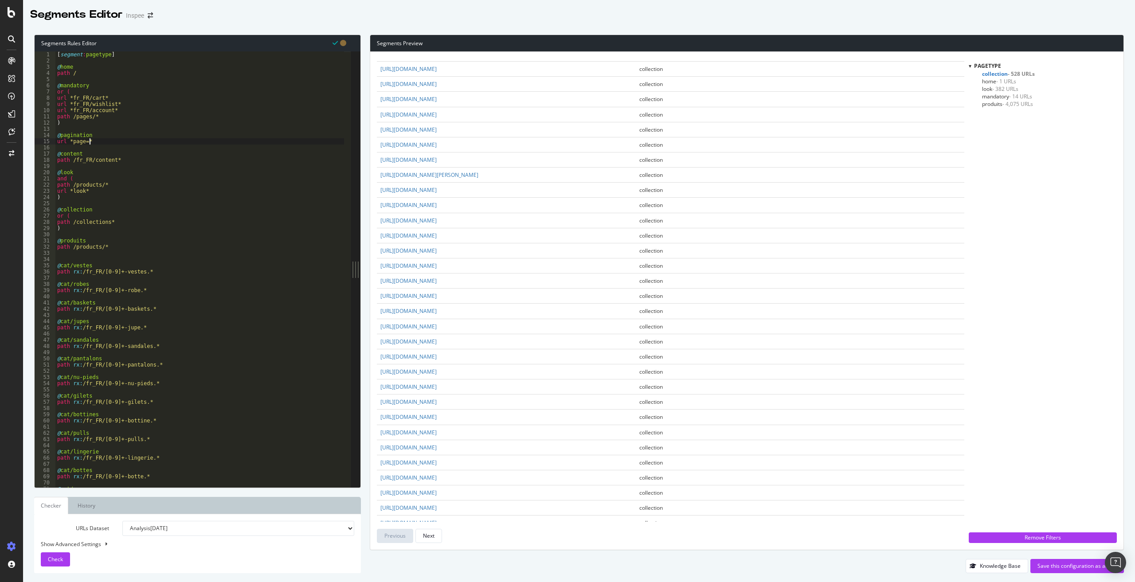
scroll to position [621, 0]
click at [76, 157] on div "[ segment : pagetype ] @ home path / @ mandatory or ( url *fr_FR/cart* url *fr_…" at bounding box center [199, 275] width 289 height 448
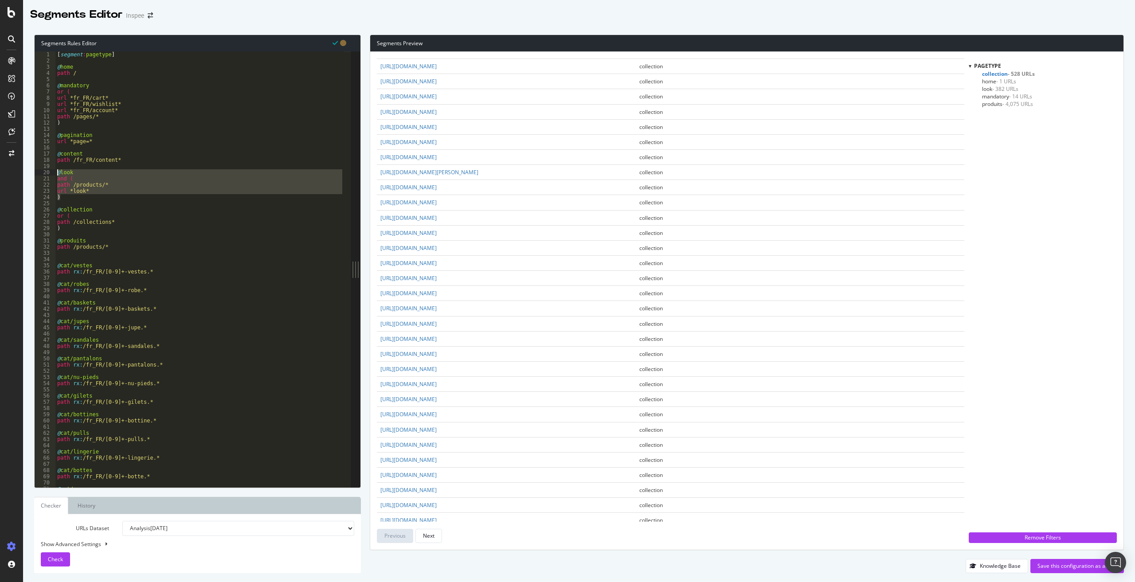
drag, startPoint x: 71, startPoint y: 195, endPoint x: 51, endPoint y: 172, distance: 31.1
click at [51, 172] on div "path /fr_FR/content* 1 2 3 4 5 6 7 8 9 10 11 12 13 14 15 16 17 18 19 20 21 22 2…" at bounding box center [193, 269] width 316 height 436
click at [72, 200] on div "[ segment : pagetype ] @ home path / @ mandatory or ( url *fr_FR/cart* url *fr_…" at bounding box center [199, 269] width 289 height 436
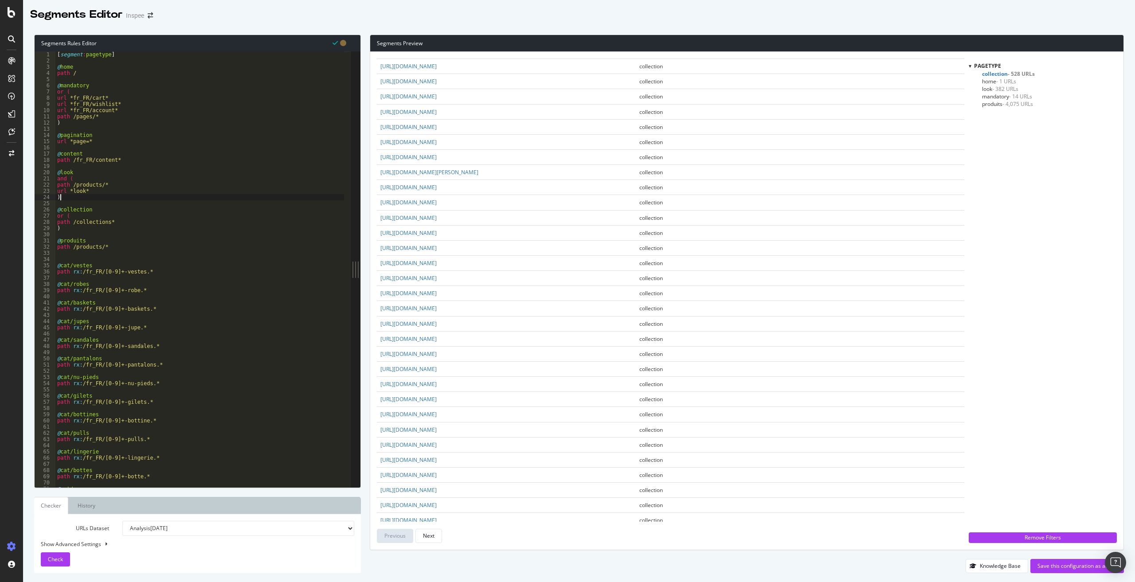
click at [71, 174] on div "[ segment : pagetype ] @ home path / @ mandatory or ( url *fr_FR/cart* url *fr_…" at bounding box center [199, 275] width 289 height 448
click at [65, 198] on div "[ segment : pagetype ] @ home path / @ mandatory or ( url *fr_FR/cart* url *fr_…" at bounding box center [199, 275] width 289 height 448
type textarea ")"
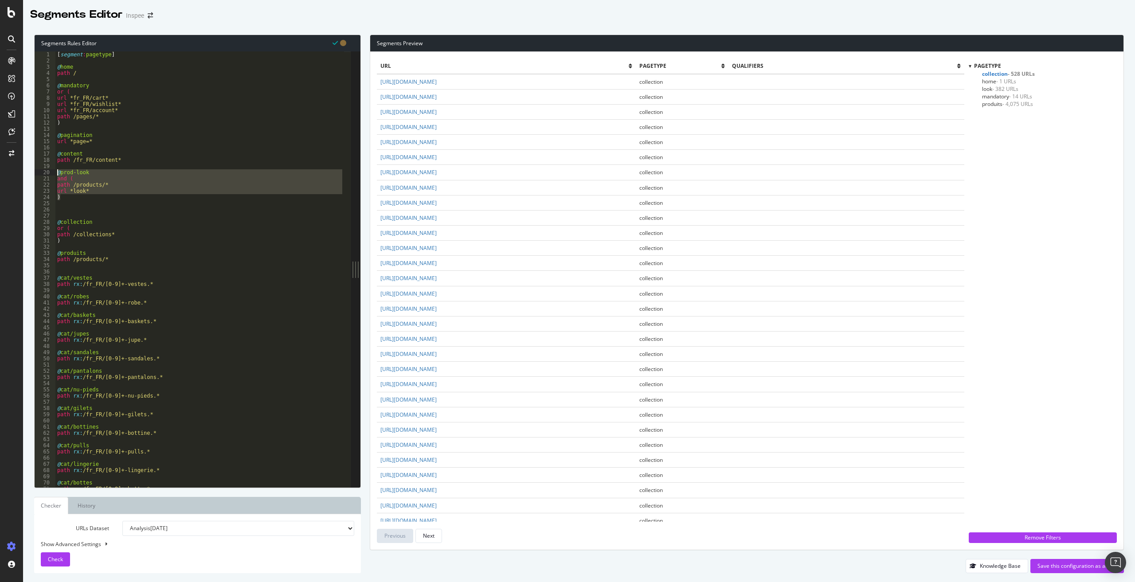
drag, startPoint x: 63, startPoint y: 199, endPoint x: 32, endPoint y: 171, distance: 41.5
click at [32, 171] on div "Segments Rules Editor 1 2 3 4 5 6 7 8 9 10 11 12 13 14 15 16 17 18 19 20 21 22 …" at bounding box center [579, 304] width 1112 height 556
type textarea "@prod-look and ("
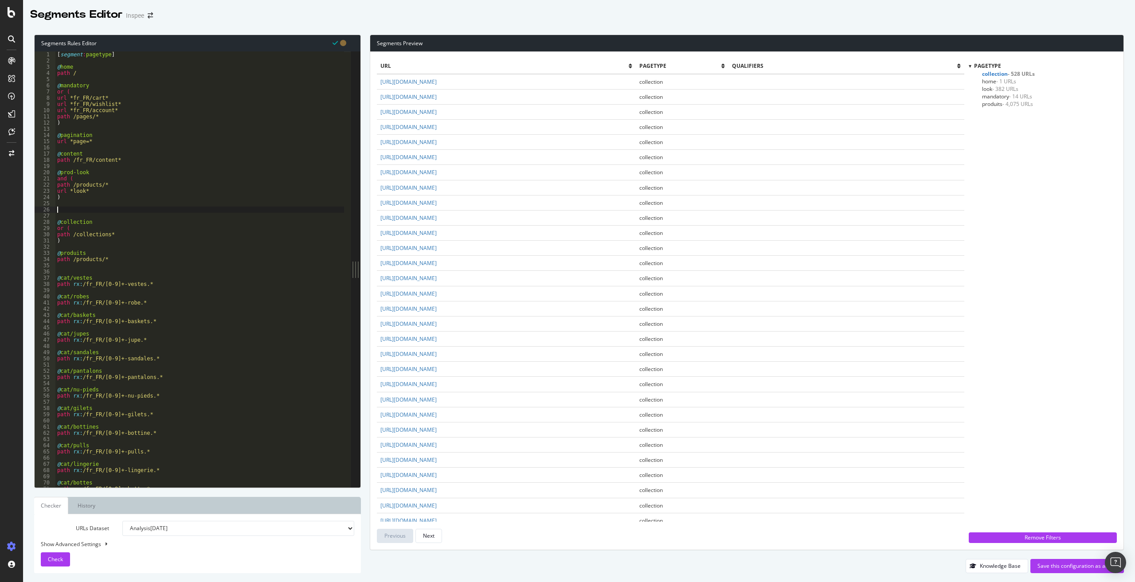
click at [57, 209] on div "[ segment : pagetype ] @ home path / @ mandatory or ( url *fr_FR/cart* url *fr_…" at bounding box center [199, 275] width 289 height 448
paste textarea ")"
click at [68, 211] on div "[ segment : pagetype ] @ home path / @ mandatory or ( url *fr_FR/cart* url *fr_…" at bounding box center [199, 275] width 289 height 448
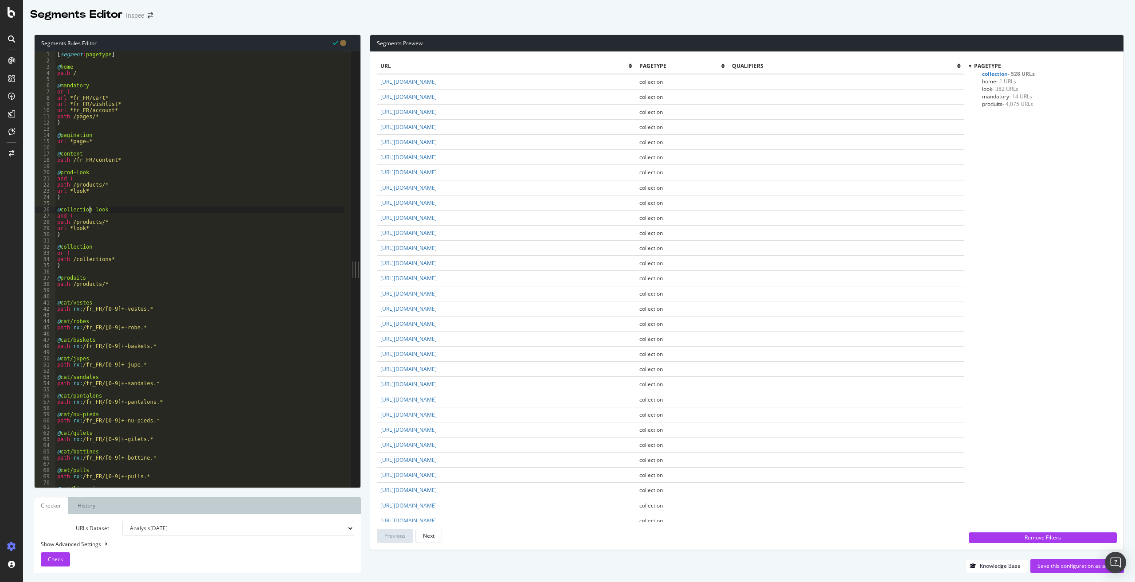
click at [91, 227] on div "[ segment : pagetype ] @ home path / @ mandatory or ( url *fr_FR/cart* url *fr_…" at bounding box center [199, 275] width 289 height 448
click at [86, 223] on div "[ segment : pagetype ] @ home path / @ mandatory or ( url *fr_FR/cart* url *fr_…" at bounding box center [199, 275] width 289 height 448
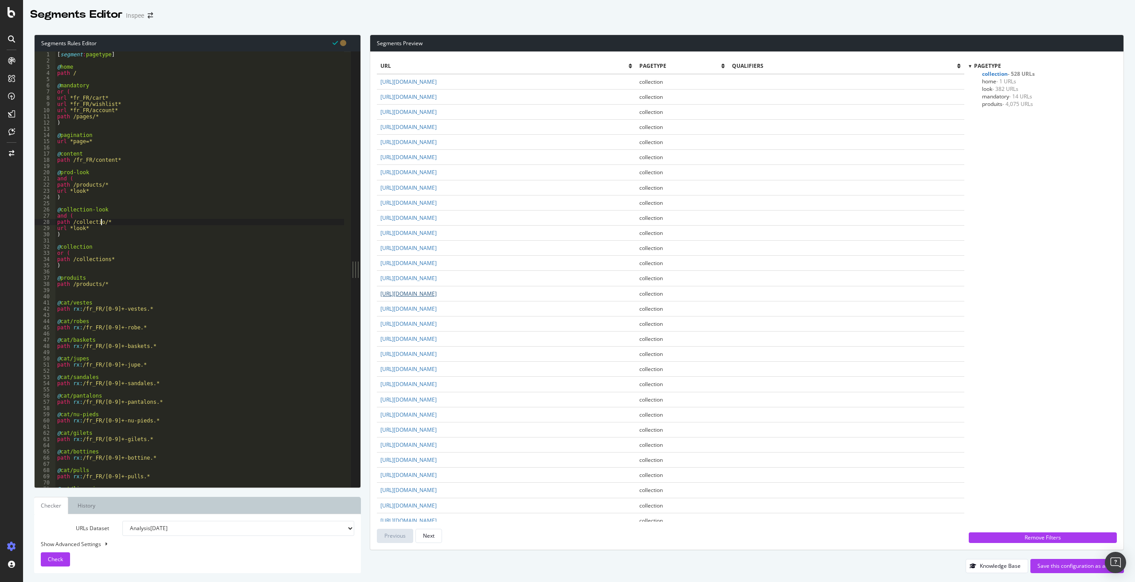
scroll to position [0, 4]
type textarea "path /collections/*"
click at [56, 556] on span "Check" at bounding box center [55, 559] width 15 height 8
drag, startPoint x: 65, startPoint y: 295, endPoint x: 76, endPoint y: 308, distance: 17.3
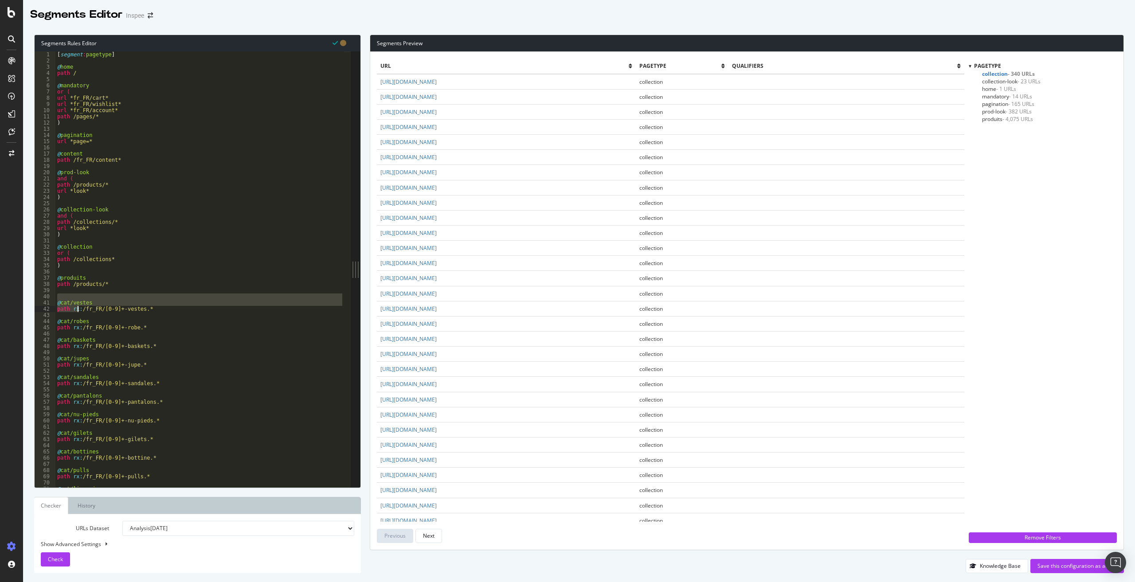
click at [76, 308] on div "[ segment : pagetype ] @ home path / @ mandatory or ( url *fr_FR/cart* url *fr_…" at bounding box center [199, 275] width 289 height 448
click at [112, 303] on div "[ segment : pagetype ] @ home path / @ mandatory or ( url *fr_FR/cart* url *fr_…" at bounding box center [199, 269] width 289 height 436
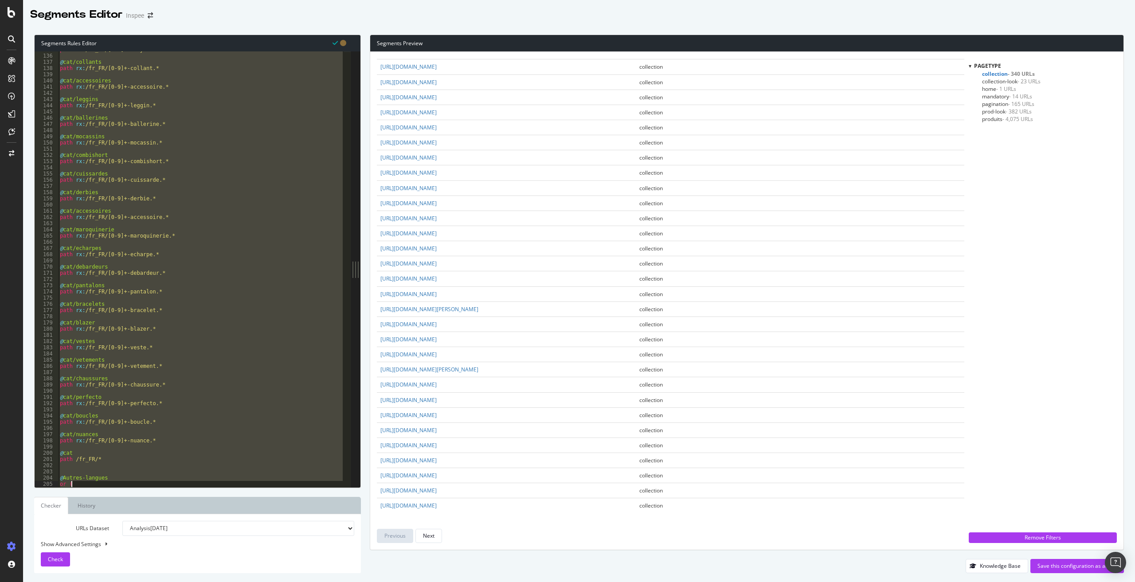
scroll to position [942, 0]
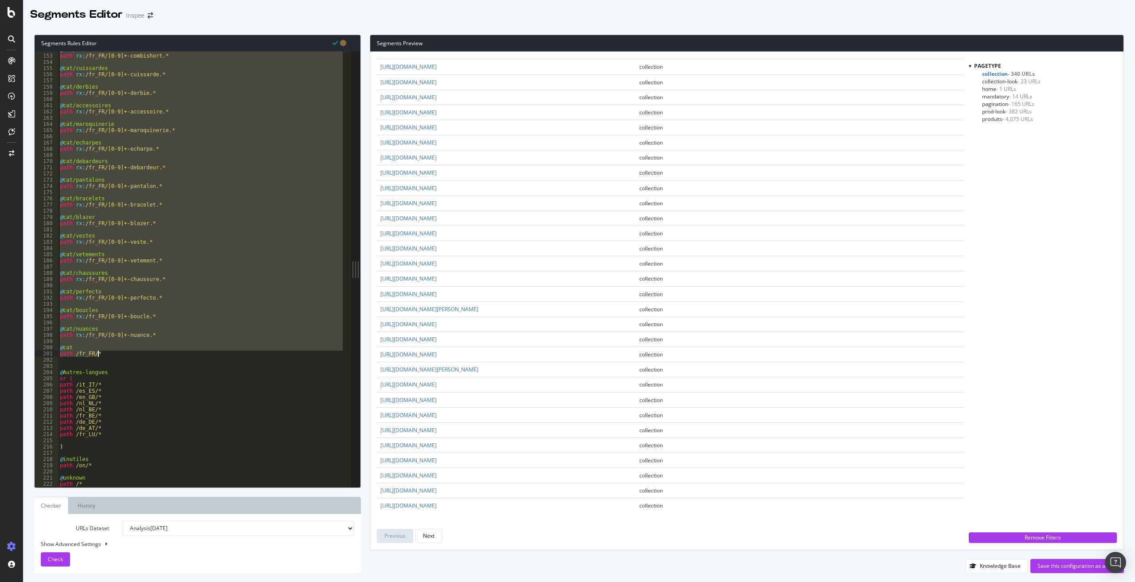
drag, startPoint x: 63, startPoint y: 315, endPoint x: 136, endPoint y: 356, distance: 83.4
click at [136, 356] on div "@ cat/combishort path rx : /fr_FR/[0-9]+-combishort.* @ cat/cuissardes path rx …" at bounding box center [201, 271] width 286 height 448
type textarea "@cat path /fr_FR/*"
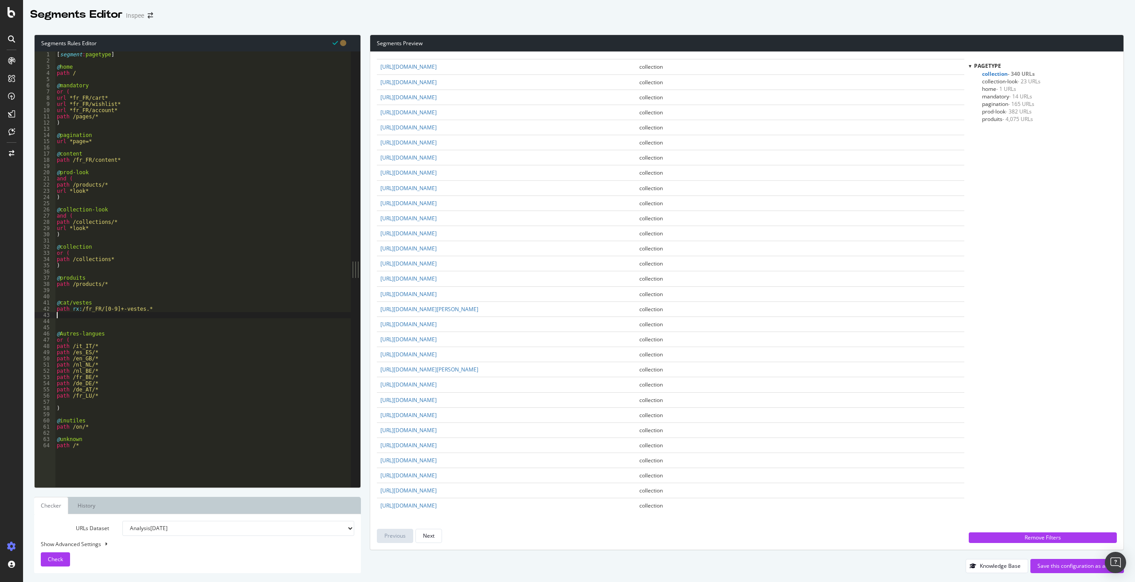
scroll to position [0, 0]
click at [59, 560] on span "Check" at bounding box center [55, 559] width 15 height 8
click at [1006, 82] on span "collection-look - 23 URLs" at bounding box center [1011, 82] width 59 height 8
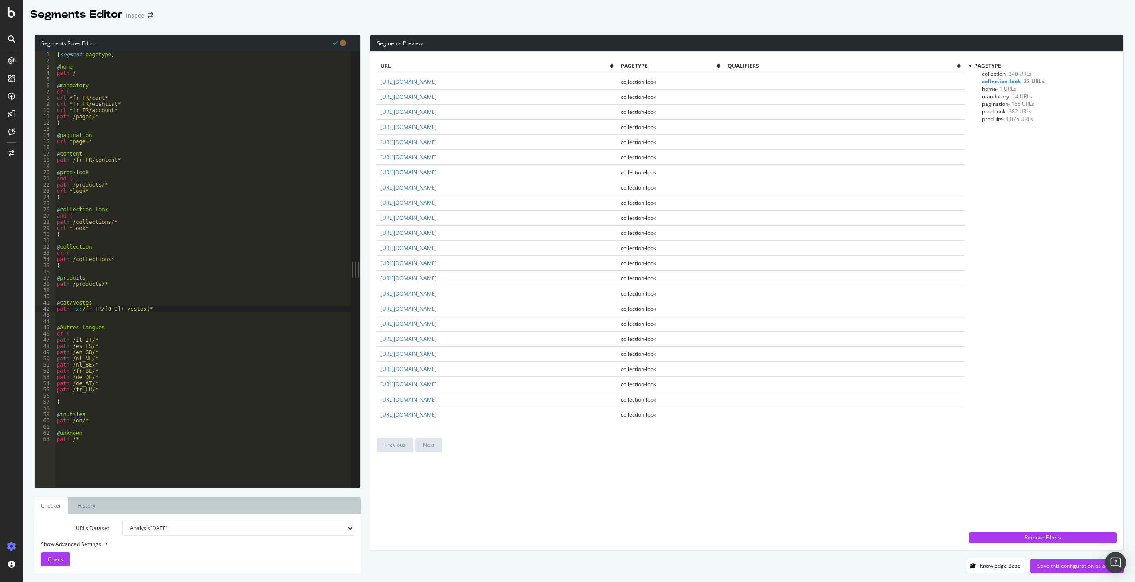
click at [995, 120] on span "produits - 4,075 URLs" at bounding box center [1007, 119] width 51 height 8
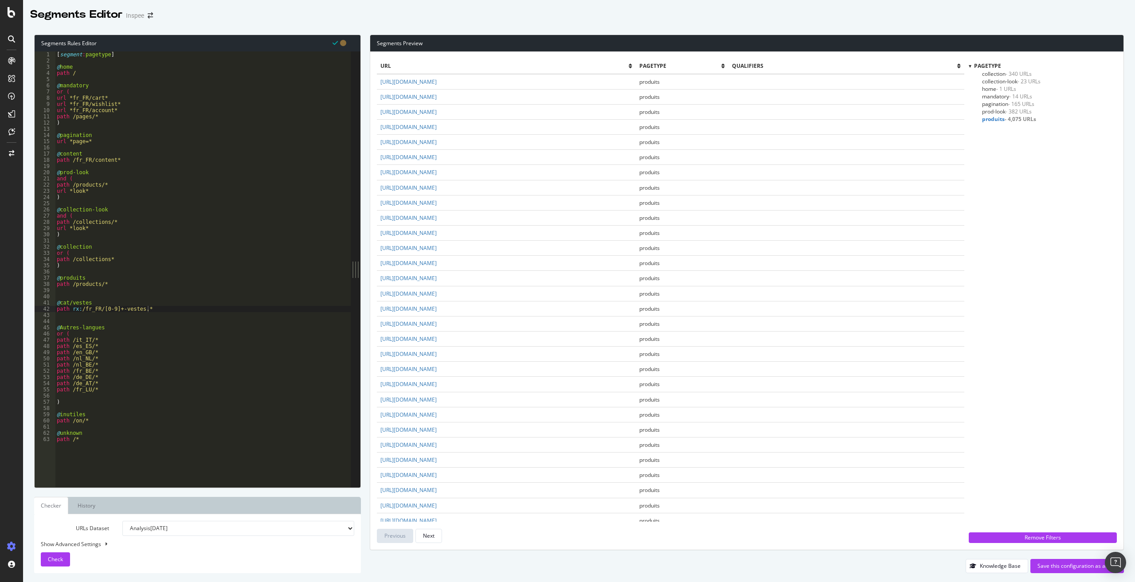
click at [1036, 185] on div "pagetype collection - 340 URLs collection-look - 23 URLs home - 1 URLs mandator…" at bounding box center [1043, 295] width 148 height 466
type textarea "@prod-look"
click at [246, 172] on div "[ segment : pagetype ] @ home path / @ mandatory or ( url *fr_FR/cart* url *fr_…" at bounding box center [203, 275] width 296 height 448
click at [1099, 360] on div "pagetype collection - 340 URLs collection-look - 23 URLs home - 1 URLs mandator…" at bounding box center [1043, 295] width 148 height 466
click at [1075, 569] on div "Save this configuration as active" at bounding box center [1076, 566] width 79 height 8
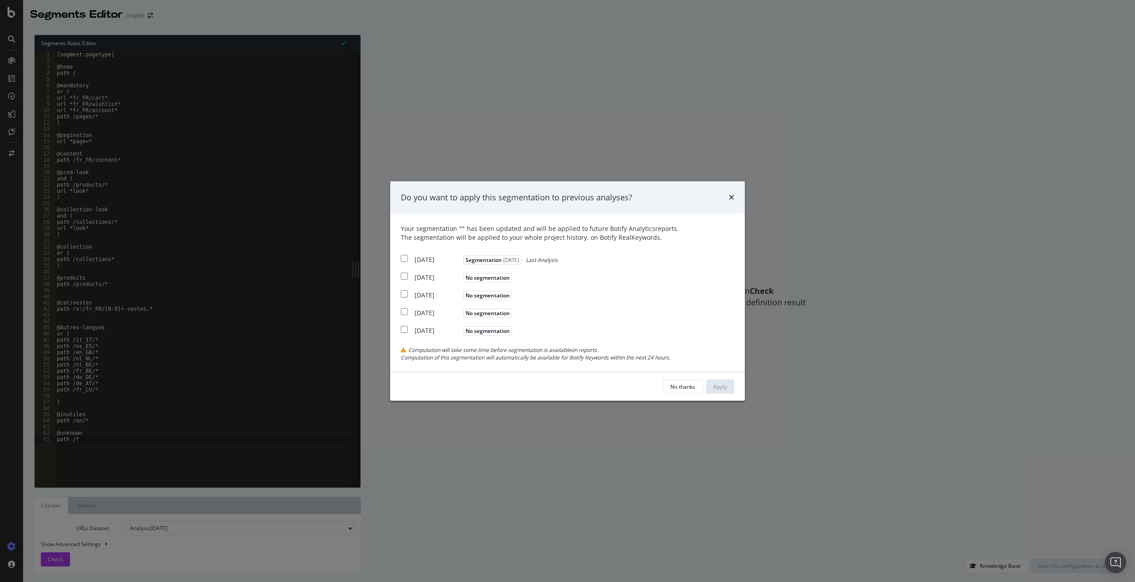
click at [404, 256] on input "modal" at bounding box center [404, 258] width 7 height 7
checkbox input "true"
click at [718, 390] on div "Apply" at bounding box center [720, 387] width 14 height 8
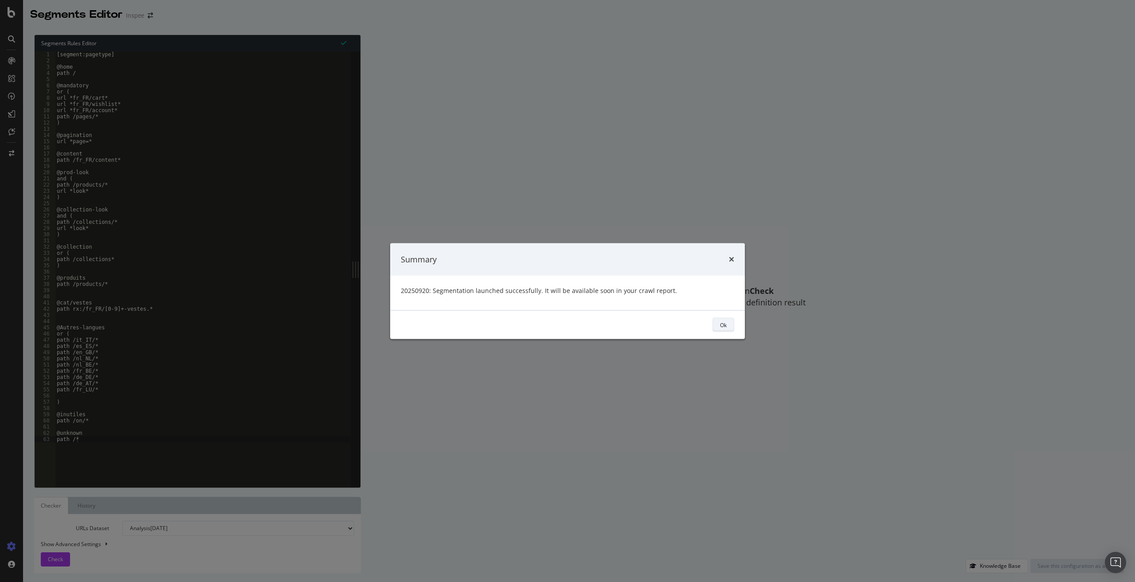
click at [725, 328] on div "Ok" at bounding box center [723, 325] width 7 height 8
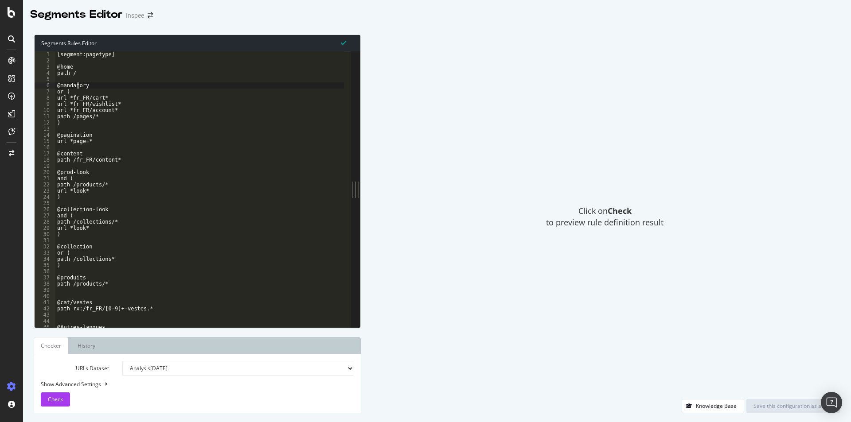
click at [77, 86] on div "[segment:pagetype] @home path / @mandatory or ( url *fr_FR/cart* url *fr_FR/wis…" at bounding box center [199, 195] width 289 height 289
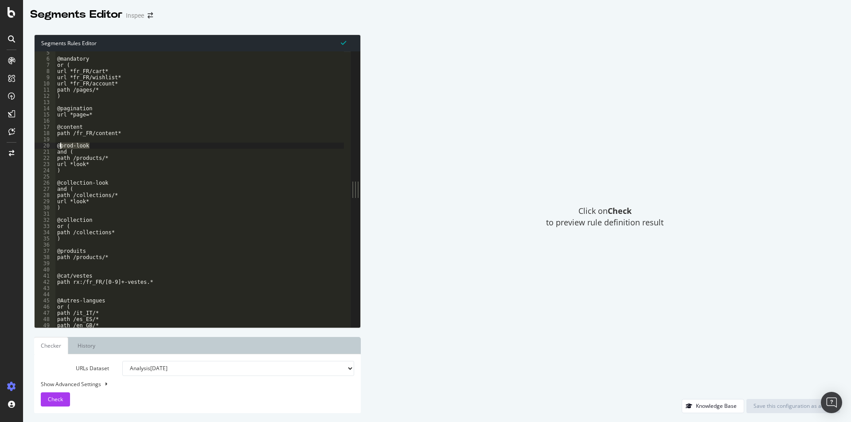
drag, startPoint x: 89, startPoint y: 147, endPoint x: 61, endPoint y: 147, distance: 28.4
click at [61, 147] on div "@mandatory or ( url *fr_FR/cart* url *fr_FR/wishlist* url *fr_FR/account* path …" at bounding box center [199, 194] width 289 height 289
drag, startPoint x: 100, startPoint y: 159, endPoint x: 72, endPoint y: 160, distance: 28.0
click at [72, 160] on div "@mandatory or ( url *fr_FR/cart* url *fr_FR/wishlist* url *fr_FR/account* path …" at bounding box center [199, 194] width 289 height 289
drag, startPoint x: 110, startPoint y: 183, endPoint x: 143, endPoint y: 206, distance: 40.5
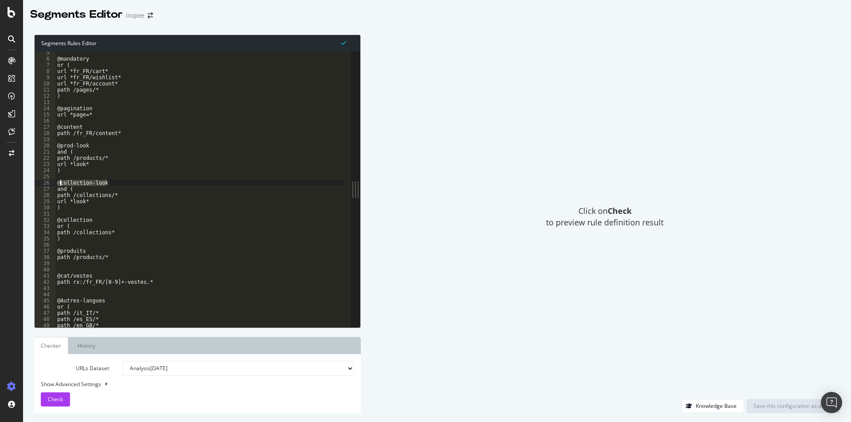
click at [61, 184] on div "@mandatory or ( url *fr_FR/cart* url *fr_FR/wishlist* url *fr_FR/account* path …" at bounding box center [199, 194] width 289 height 289
type textarea "@collection-look"
